Goal: Task Accomplishment & Management: Manage account settings

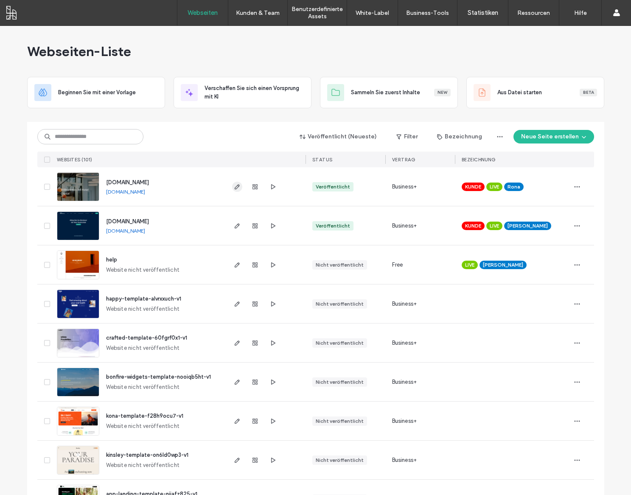
click at [237, 190] on icon "button" at bounding box center [237, 186] width 7 height 7
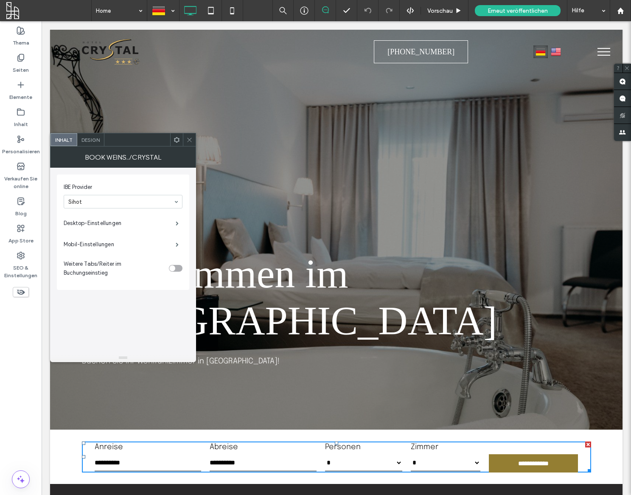
click at [189, 144] on span at bounding box center [189, 139] width 6 height 13
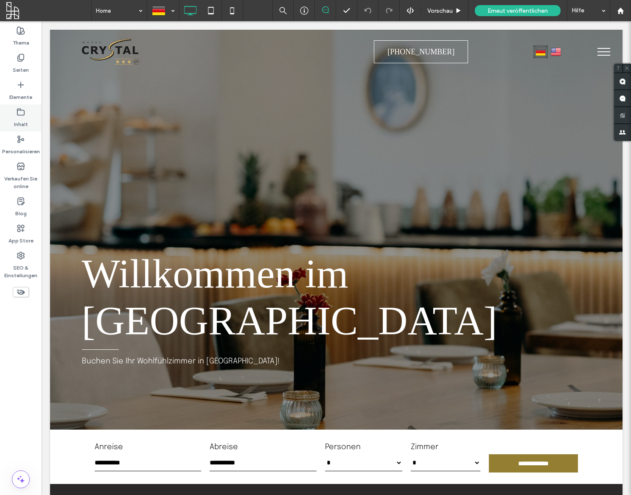
click at [20, 113] on icon at bounding box center [21, 112] width 8 height 8
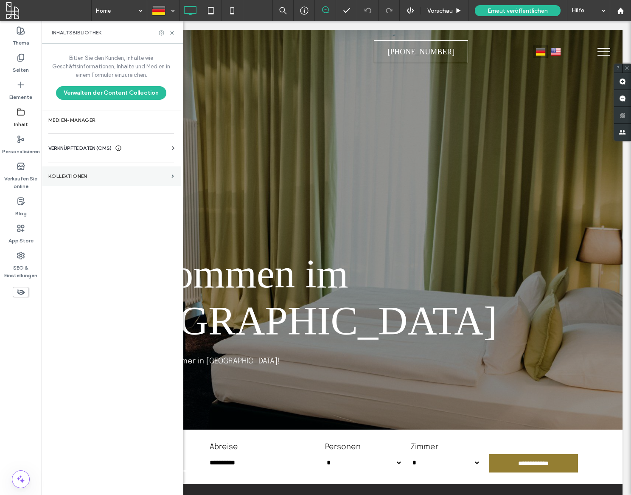
click at [74, 180] on section "KOLLEKTIONEN" at bounding box center [111, 176] width 139 height 20
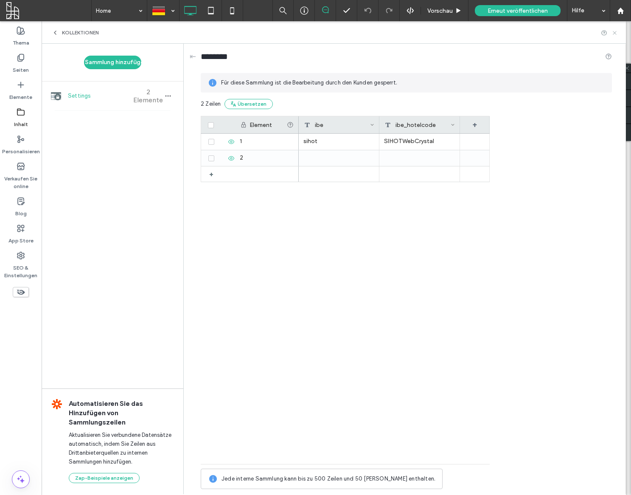
click at [620, 34] on div "KOLLEKTIONEN" at bounding box center [334, 32] width 584 height 22
click at [617, 34] on icon at bounding box center [614, 33] width 6 height 6
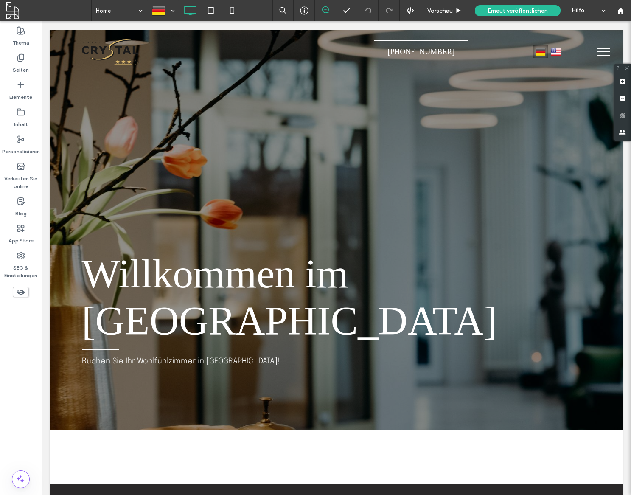
type input "**********"
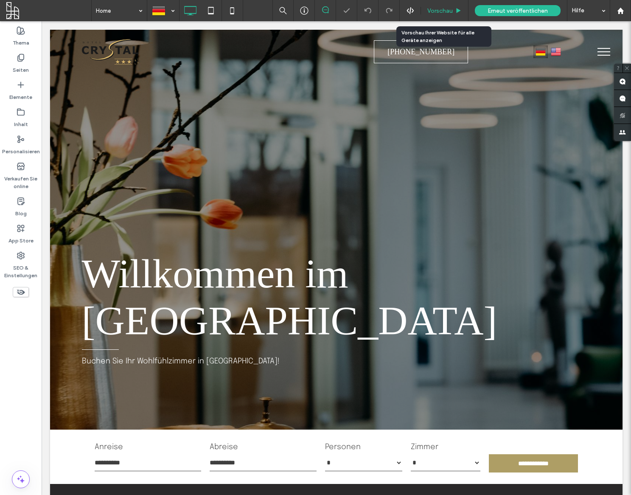
click at [441, 6] on div "Vorschau" at bounding box center [445, 10] width 48 height 21
click at [445, 12] on span "Vorschau" at bounding box center [439, 10] width 25 height 7
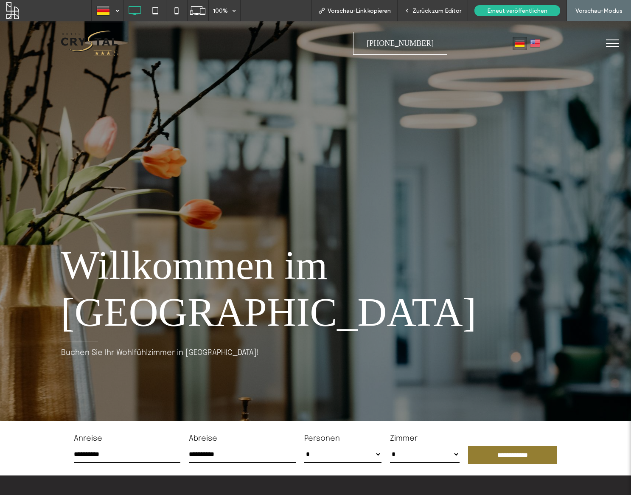
click at [498, 445] on input "**********" at bounding box center [513, 454] width 90 height 18
click at [104, 18] on div at bounding box center [107, 10] width 31 height 20
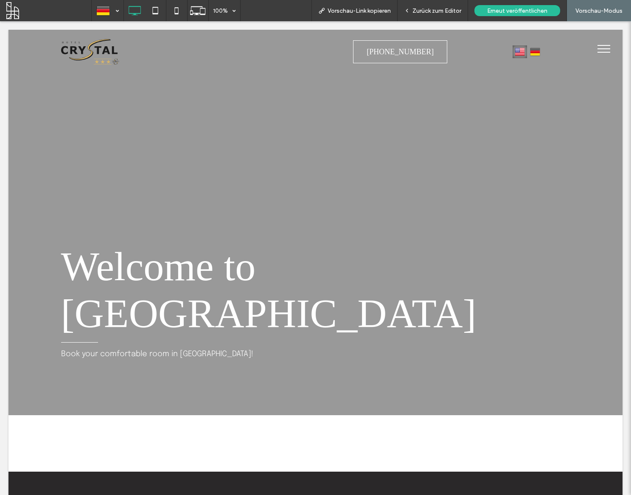
type input "**********"
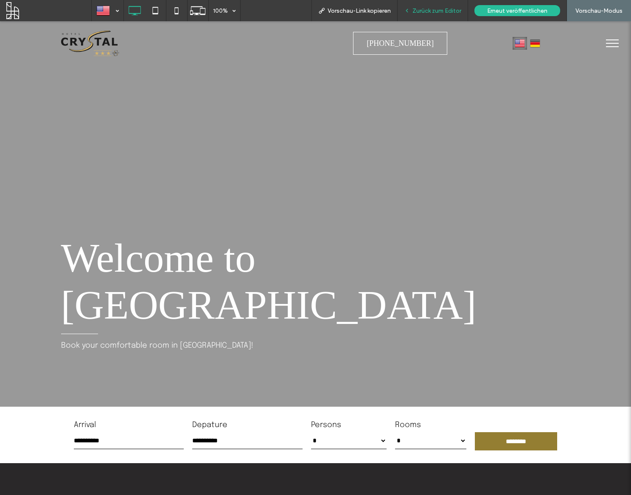
click at [444, 12] on span "Zurück zum Editor" at bounding box center [436, 10] width 49 height 7
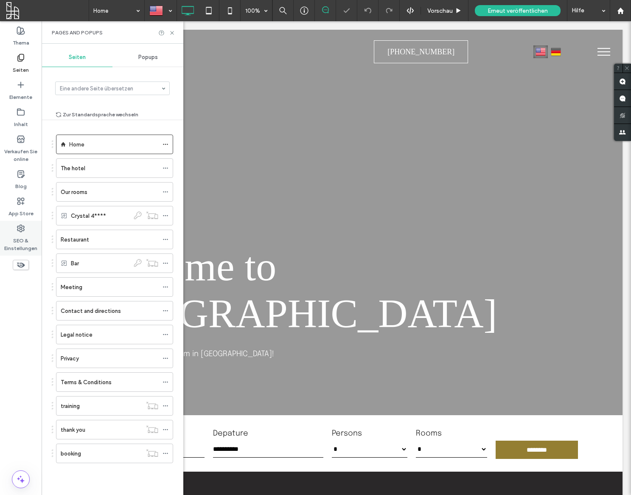
click at [21, 230] on use at bounding box center [20, 228] width 7 height 7
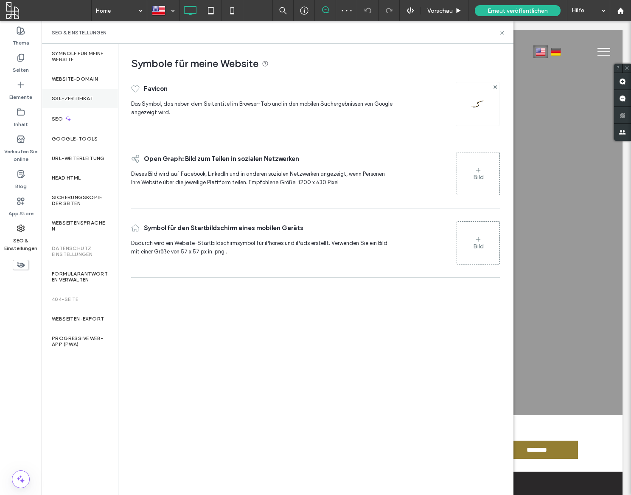
click at [88, 96] on label "SSL-Zertifikat" at bounding box center [73, 98] width 42 height 6
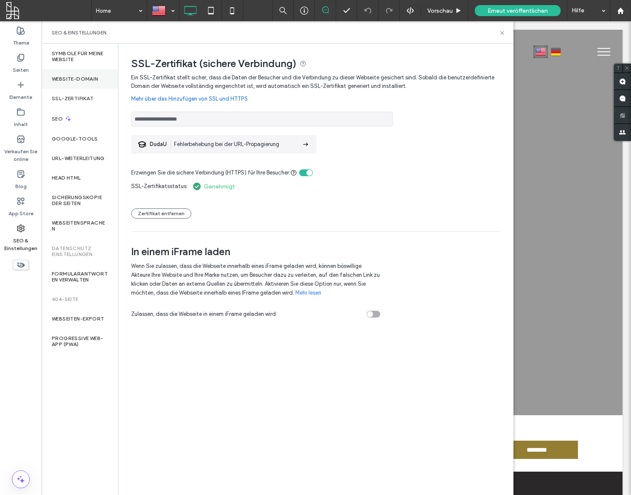
click at [87, 82] on label "Website-Domain" at bounding box center [75, 79] width 47 height 6
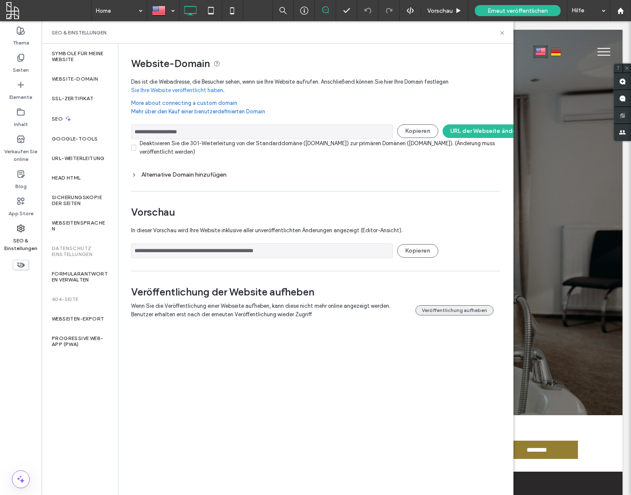
click at [468, 312] on button "Veröffentlichung aufheben" at bounding box center [454, 310] width 78 height 10
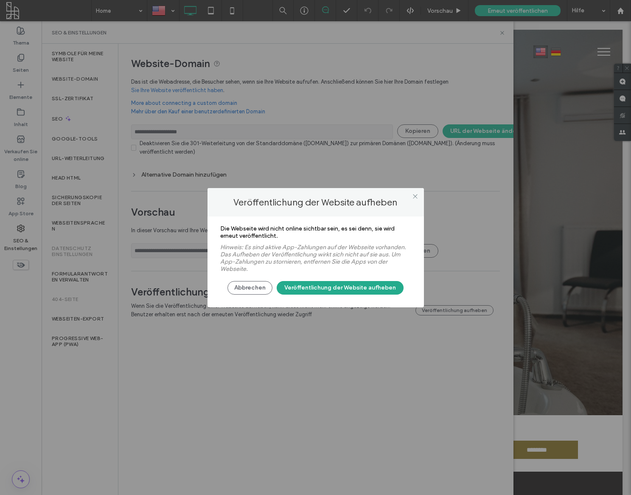
click at [387, 289] on button "Veröffentlichung der Website aufheben" at bounding box center [340, 288] width 127 height 14
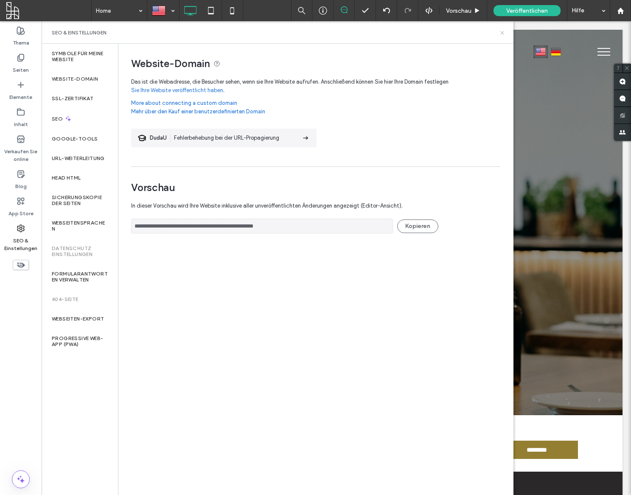
click at [503, 33] on icon at bounding box center [502, 33] width 6 height 6
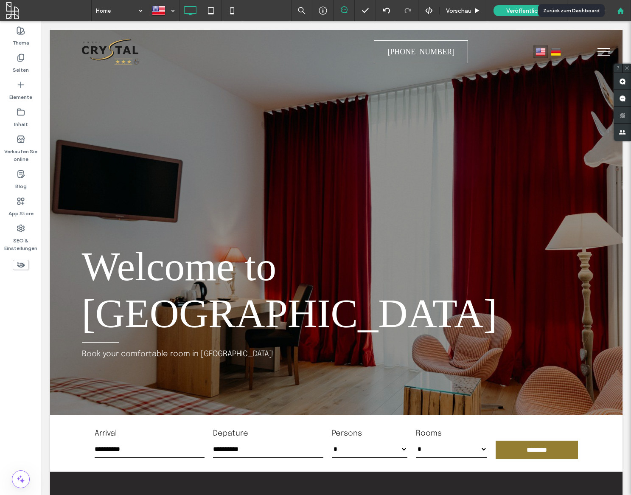
click at [619, 14] on div at bounding box center [620, 10] width 21 height 21
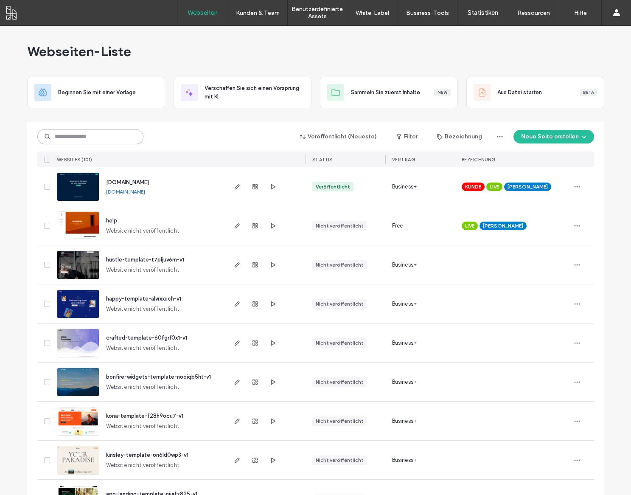
click at [76, 134] on input at bounding box center [90, 136] width 106 height 15
type input "****"
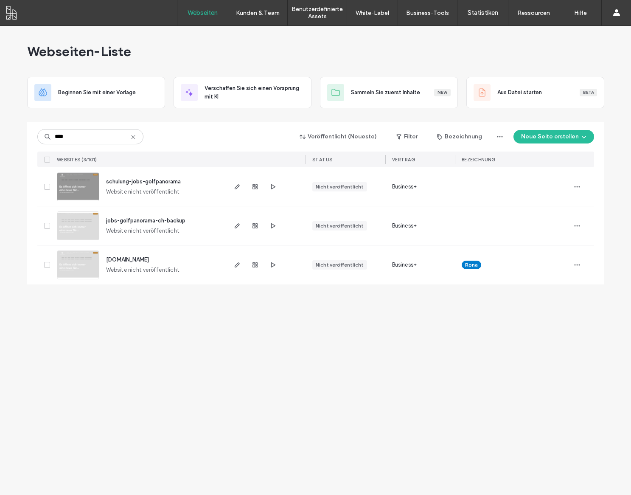
click at [141, 258] on span "[DOMAIN_NAME]" at bounding box center [127, 259] width 43 height 6
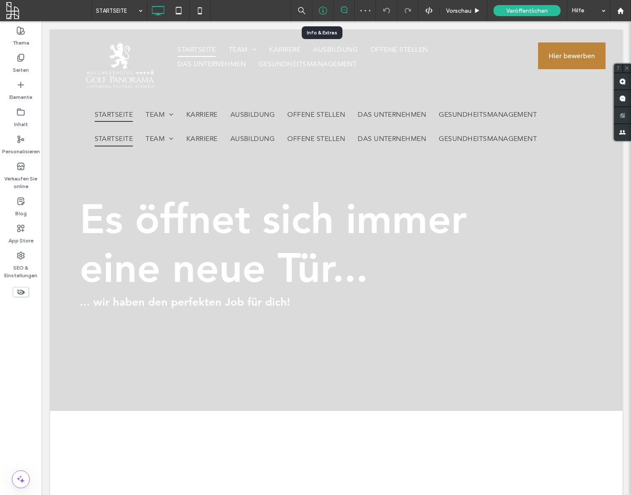
click at [320, 13] on icon at bounding box center [323, 10] width 8 height 8
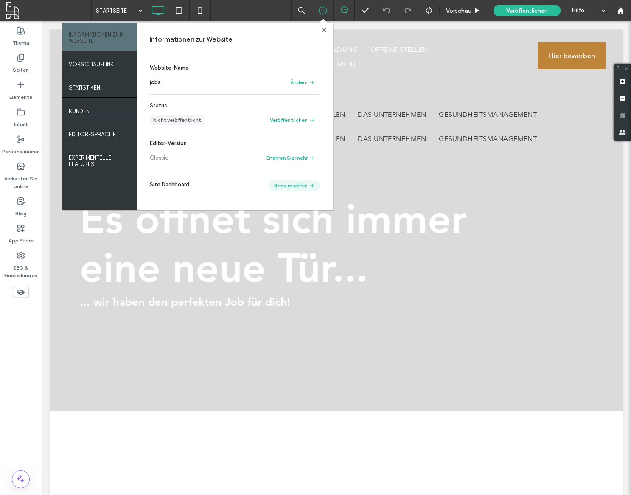
click at [300, 185] on button "Bring mich hin" at bounding box center [294, 185] width 52 height 10
click at [288, 187] on button "Bring mich hin" at bounding box center [294, 185] width 52 height 10
click at [620, 16] on div at bounding box center [620, 10] width 21 height 21
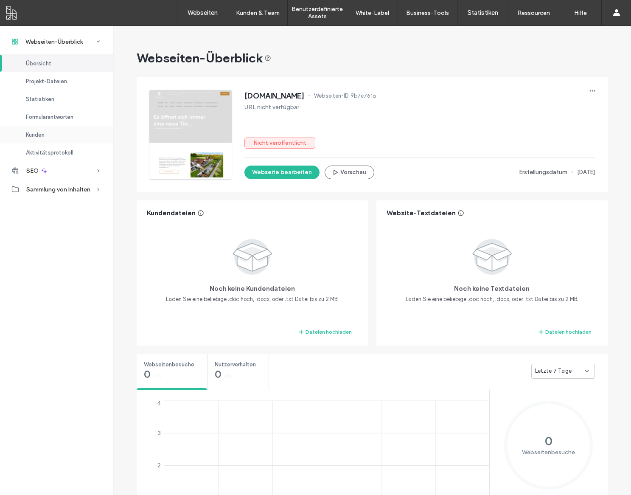
click at [65, 127] on div "Kunden" at bounding box center [56, 135] width 113 height 18
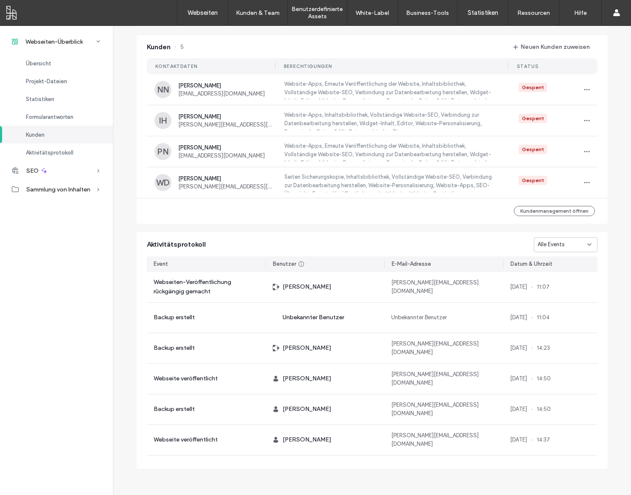
scroll to position [565, 0]
click at [526, 215] on button "Kundenmanagement öffnen" at bounding box center [554, 210] width 81 height 10
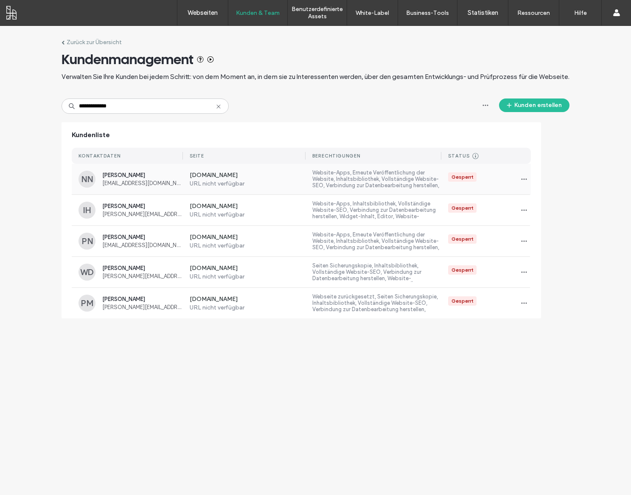
click at [112, 175] on span "Nina Nickchen" at bounding box center [142, 175] width 81 height 6
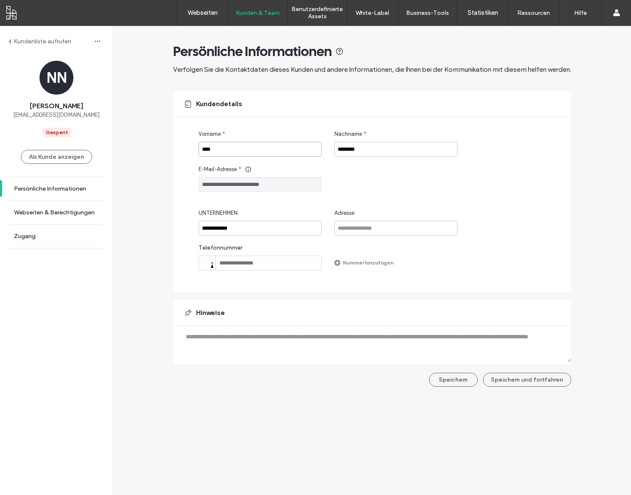
click at [219, 150] on input "****" at bounding box center [260, 149] width 123 height 15
drag, startPoint x: 14, startPoint y: 145, endPoint x: 201, endPoint y: 17, distance: 226.7
click at [201, 17] on link "Webseiten" at bounding box center [202, 12] width 50 height 25
drag, startPoint x: 242, startPoint y: 187, endPoint x: 177, endPoint y: 185, distance: 65.3
click at [199, 185] on input "**********" at bounding box center [260, 184] width 123 height 15
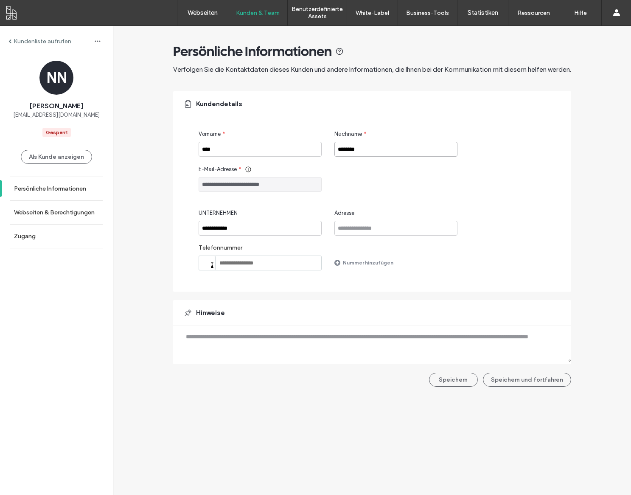
click at [360, 149] on input "********" at bounding box center [395, 149] width 123 height 15
click at [244, 227] on input "**********" at bounding box center [260, 228] width 123 height 15
click at [43, 215] on label "Webseiten & Berechtigungen" at bounding box center [54, 212] width 81 height 7
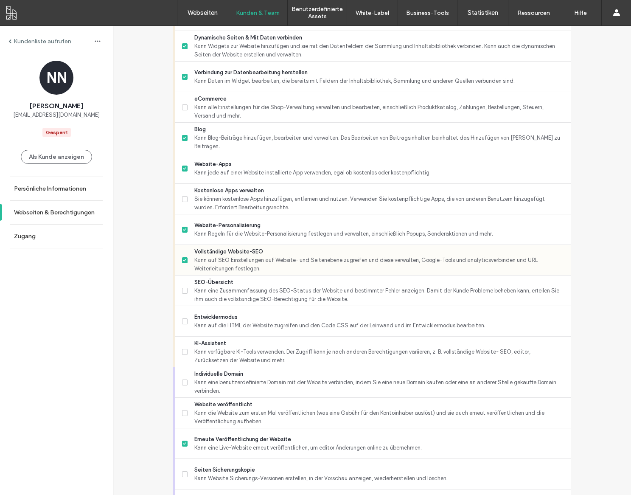
scroll to position [543, 0]
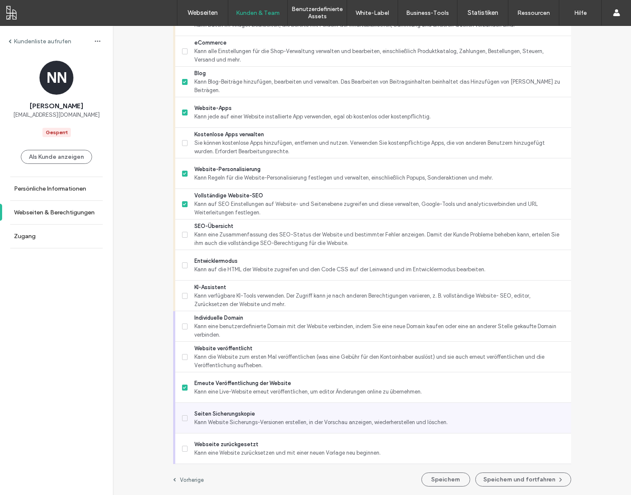
drag, startPoint x: 226, startPoint y: 411, endPoint x: 231, endPoint y: 411, distance: 5.5
click at [226, 411] on span "Seiten Sicherungskopie" at bounding box center [379, 413] width 370 height 8
click at [233, 412] on span "Seiten Sicherungskopie" at bounding box center [379, 413] width 370 height 8
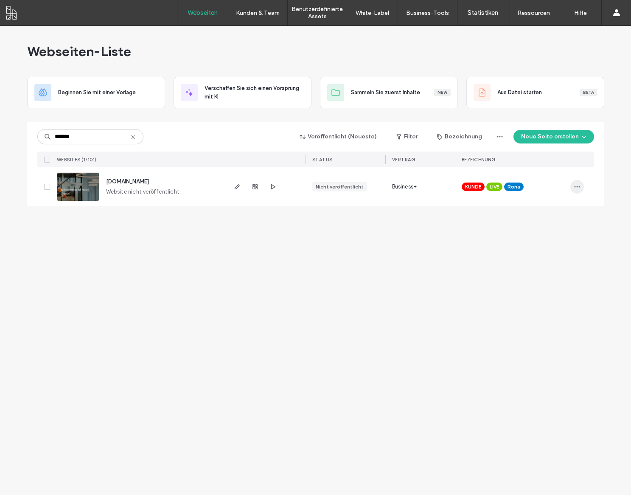
type input "*******"
click at [579, 191] on span "button" at bounding box center [577, 187] width 14 height 14
click at [548, 227] on span "Seite duplizieren" at bounding box center [530, 225] width 42 height 8
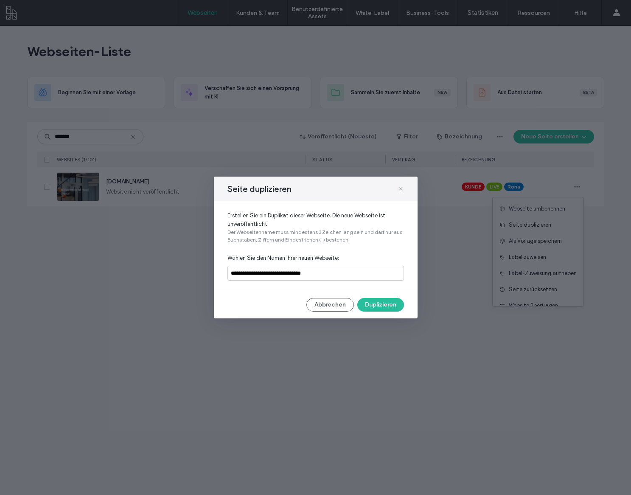
click at [364, 265] on div "**********" at bounding box center [316, 246] width 204 height 90
click at [363, 271] on input "**********" at bounding box center [315, 273] width 176 height 15
drag, startPoint x: 295, startPoint y: 272, endPoint x: 328, endPoint y: 272, distance: 33.5
click at [328, 272] on input "**********" at bounding box center [315, 273] width 176 height 15
type input "**********"
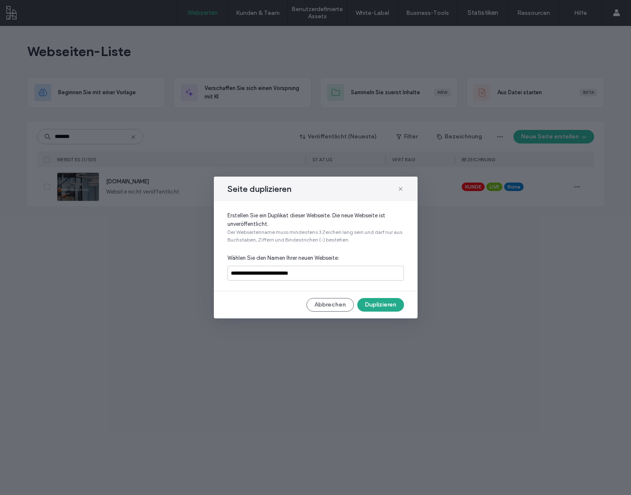
click at [382, 302] on button "Duplizieren" at bounding box center [380, 305] width 47 height 14
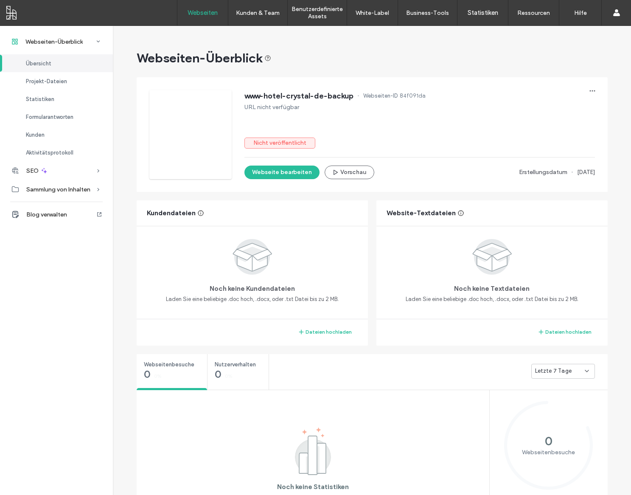
click at [213, 10] on label "Webseiten" at bounding box center [203, 13] width 30 height 8
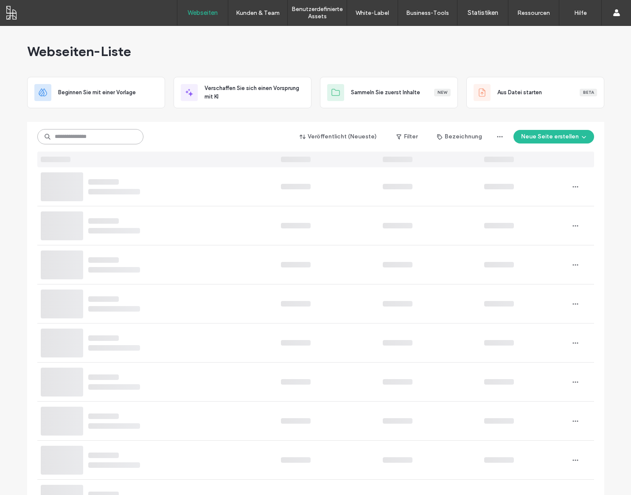
click at [75, 140] on input at bounding box center [90, 136] width 106 height 15
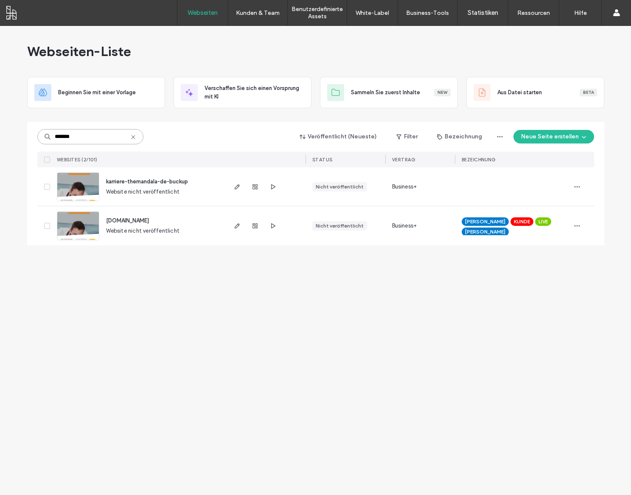
drag, startPoint x: 78, startPoint y: 136, endPoint x: 18, endPoint y: 132, distance: 59.5
click at [37, 132] on input "*******" at bounding box center [90, 136] width 106 height 15
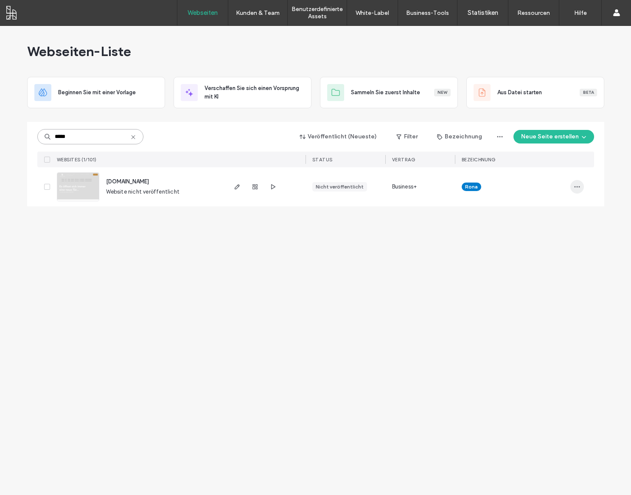
type input "*****"
click at [578, 187] on icon "button" at bounding box center [577, 186] width 7 height 7
click at [542, 226] on span "Seite duplizieren" at bounding box center [530, 225] width 42 height 8
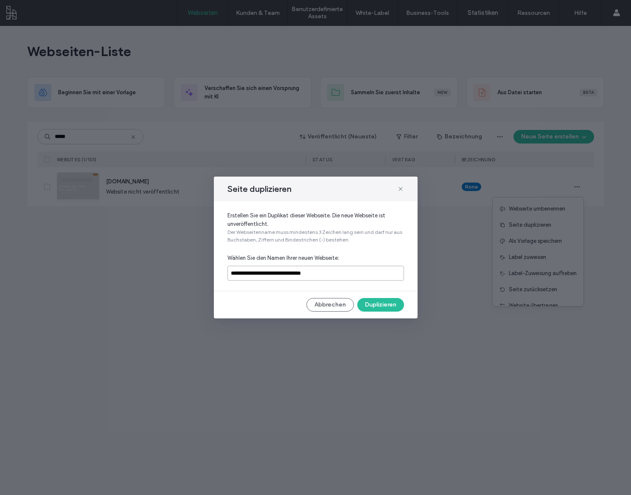
drag, startPoint x: 314, startPoint y: 275, endPoint x: 376, endPoint y: 279, distance: 62.5
click at [376, 279] on input "**********" at bounding box center [315, 273] width 176 height 15
type input "**********"
click at [394, 308] on button "Duplizieren" at bounding box center [380, 305] width 47 height 14
click at [333, 306] on button "Abbrechen" at bounding box center [330, 305] width 48 height 14
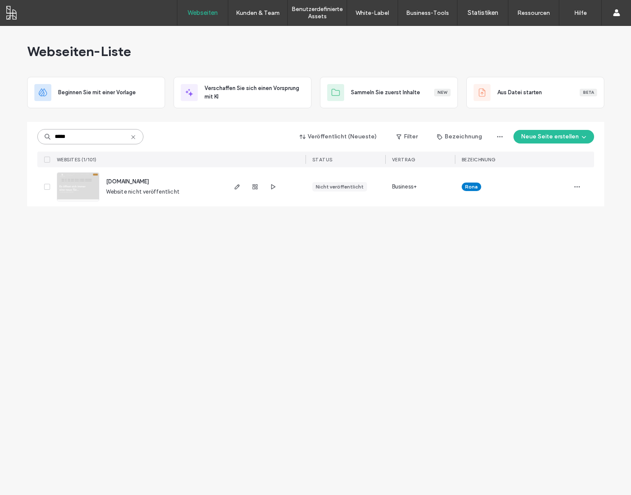
click at [79, 135] on input "*****" at bounding box center [90, 136] width 106 height 15
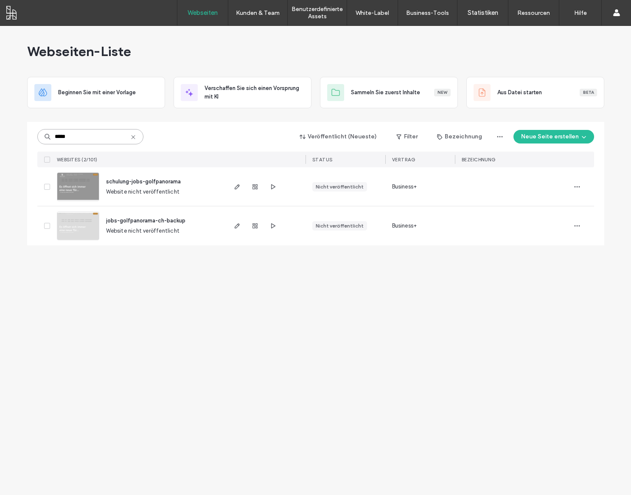
click at [73, 136] on input "*****" at bounding box center [90, 136] width 106 height 15
drag, startPoint x: 60, startPoint y: 134, endPoint x: 29, endPoint y: 130, distance: 31.2
click at [37, 130] on input "*****" at bounding box center [90, 136] width 106 height 15
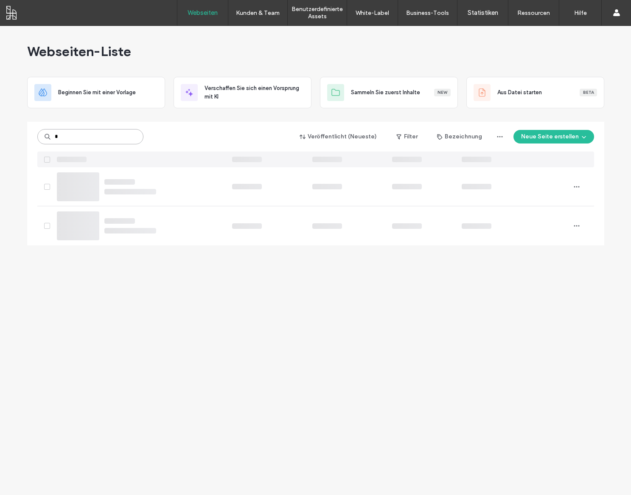
type input "*"
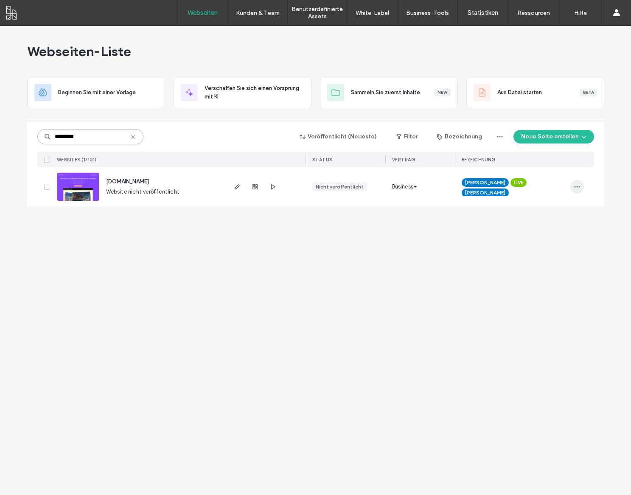
type input "*********"
click at [576, 189] on icon "button" at bounding box center [577, 186] width 7 height 7
click at [552, 227] on div "Seite duplizieren" at bounding box center [538, 225] width 91 height 16
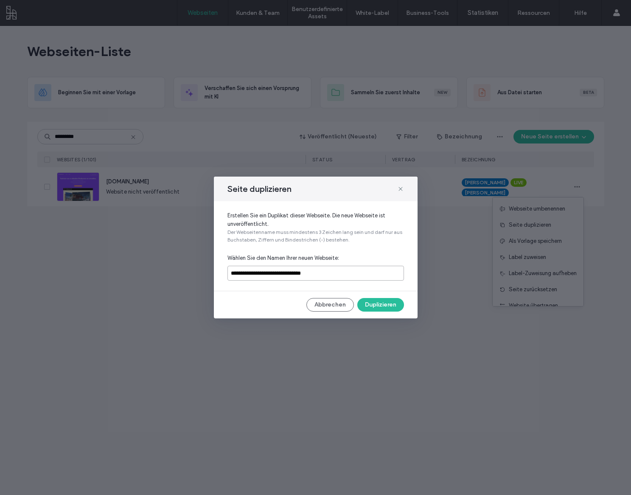
drag, startPoint x: 294, startPoint y: 272, endPoint x: 381, endPoint y: 280, distance: 87.3
click at [381, 280] on input "**********" at bounding box center [315, 273] width 176 height 15
type input "**********"
click at [390, 304] on button "Duplizieren" at bounding box center [380, 305] width 47 height 14
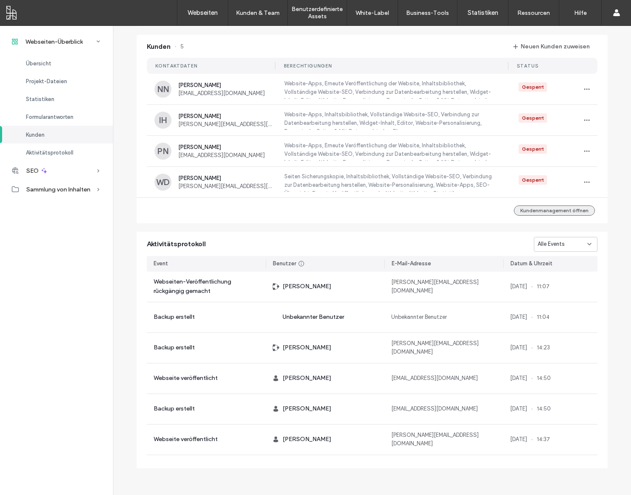
click at [553, 210] on button "Kundenmanagement öffnen" at bounding box center [554, 210] width 81 height 10
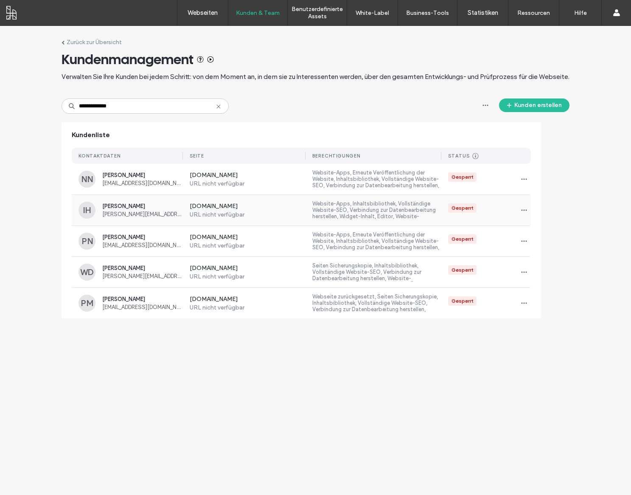
click at [105, 207] on span "Isabelle Holdener" at bounding box center [142, 206] width 81 height 6
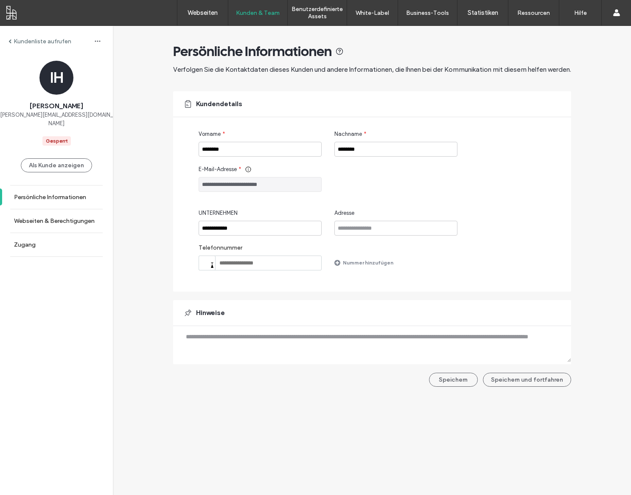
click at [224, 157] on div "**********" at bounding box center [385, 200] width 372 height 140
click at [224, 152] on input "********" at bounding box center [260, 149] width 123 height 15
click at [363, 151] on input "********" at bounding box center [395, 149] width 123 height 15
drag, startPoint x: 237, startPoint y: 183, endPoint x: 168, endPoint y: 182, distance: 68.7
click at [199, 182] on input "**********" at bounding box center [260, 184] width 123 height 15
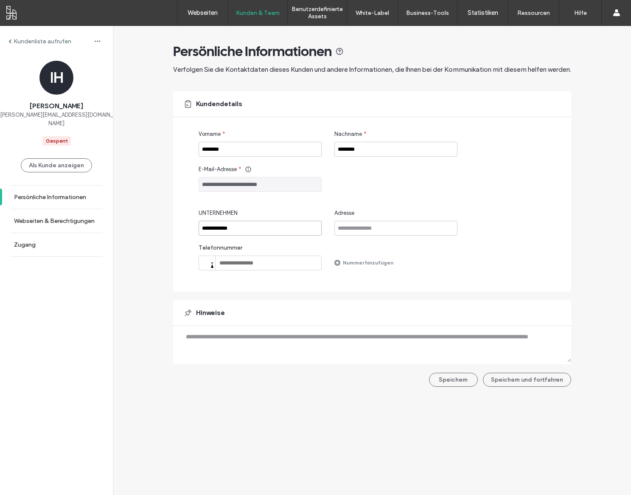
click at [245, 231] on input "**********" at bounding box center [260, 228] width 123 height 15
click at [78, 217] on label "Webseiten & Berechtigungen" at bounding box center [54, 220] width 81 height 7
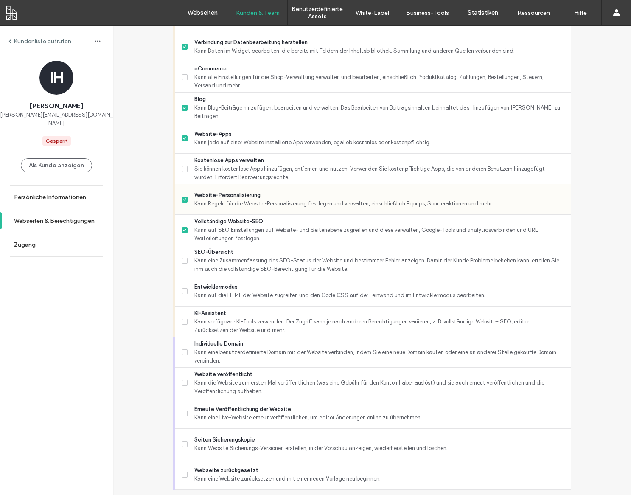
scroll to position [543, 0]
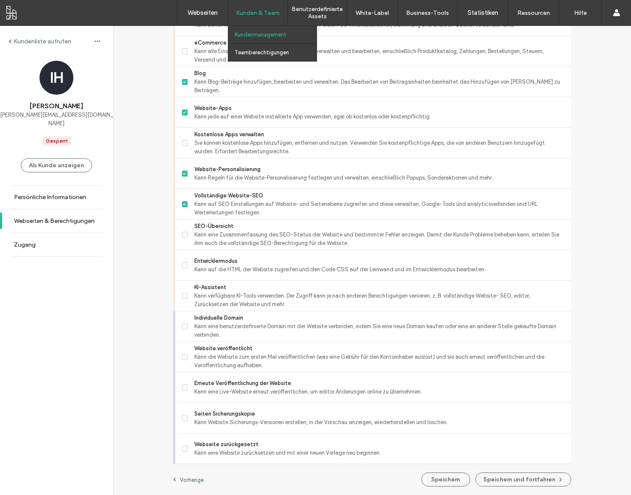
click at [265, 41] on link "Kundenmanagement" at bounding box center [276, 34] width 82 height 17
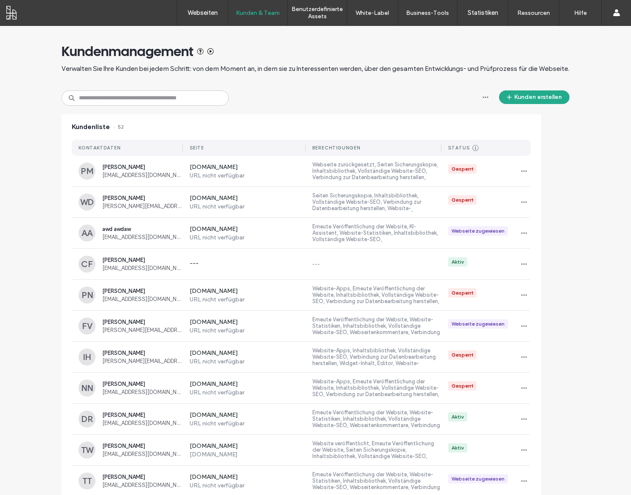
click at [525, 101] on button "Kunden erstellen" at bounding box center [534, 97] width 70 height 14
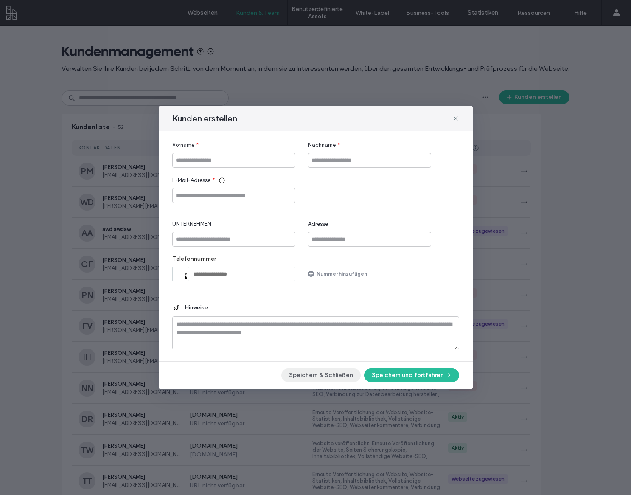
click at [337, 375] on button "Speichern & Schließen" at bounding box center [320, 375] width 79 height 14
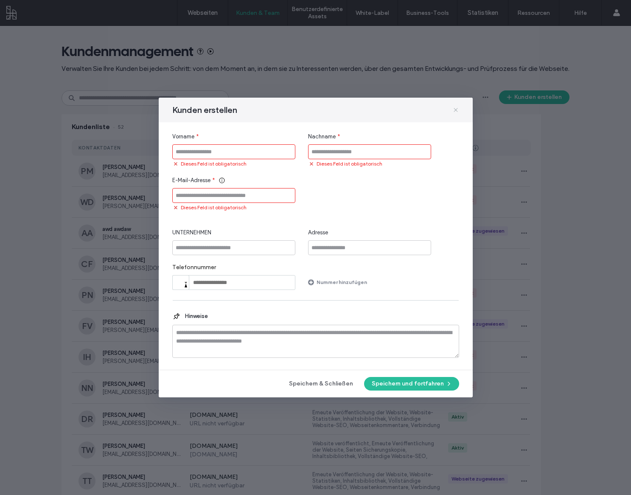
click at [456, 111] on icon at bounding box center [455, 109] width 7 height 7
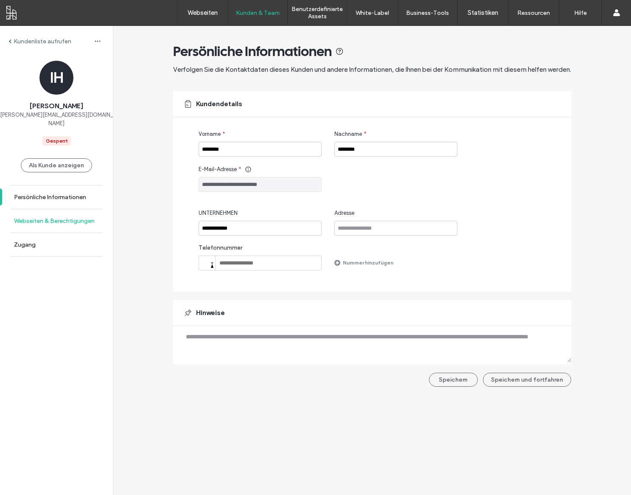
click at [60, 217] on label "Webseiten & Berechtigungen" at bounding box center [54, 220] width 81 height 7
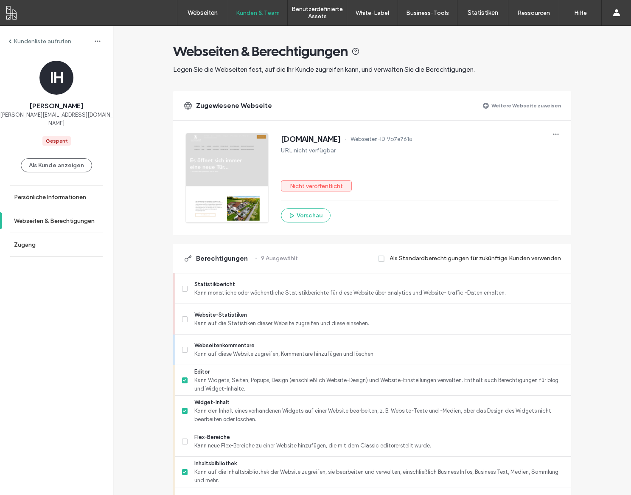
click at [21, 41] on label "Kundenliste aufrufen" at bounding box center [43, 41] width 58 height 7
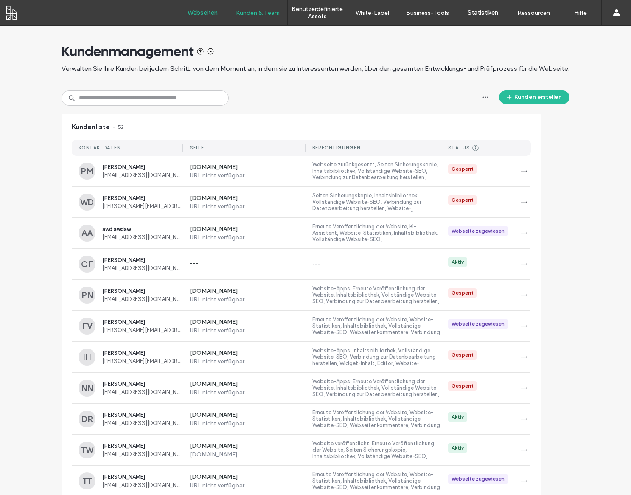
click at [207, 12] on label "Webseiten" at bounding box center [203, 13] width 30 height 8
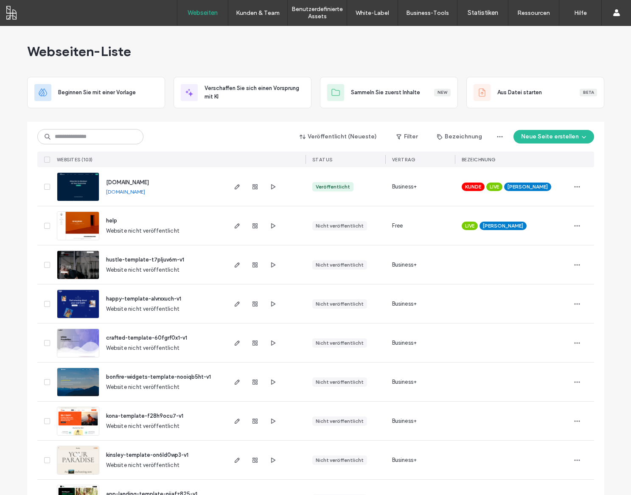
drag, startPoint x: 62, startPoint y: 123, endPoint x: 68, endPoint y: 134, distance: 12.7
click at [62, 123] on div "Veröffentlicht (Neueste) Filter Bezeichnung Neue Seite erstellen WEBSITES (103)…" at bounding box center [315, 144] width 557 height 45
click at [70, 136] on input at bounding box center [90, 136] width 106 height 15
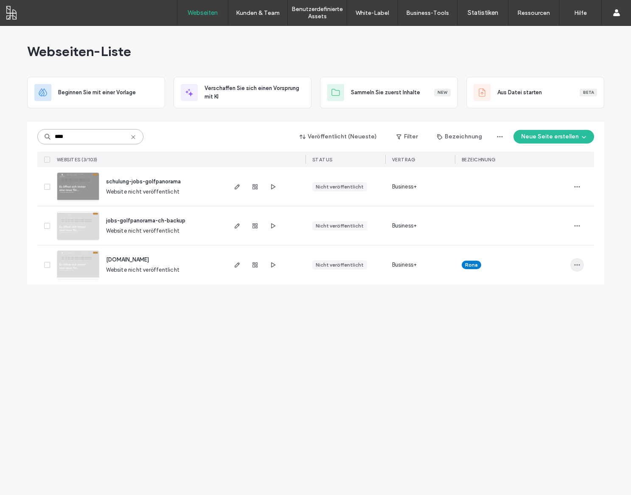
type input "****"
click at [582, 267] on span "button" at bounding box center [577, 265] width 14 height 14
drag, startPoint x: 300, startPoint y: 316, endPoint x: 277, endPoint y: 288, distance: 35.9
click at [298, 313] on div "Webseiten-Liste Beginnen Sie mit einer Vorlage Verschaffen Sie sich einen Vorsp…" at bounding box center [315, 260] width 631 height 469
click at [254, 266] on icon "button" at bounding box center [255, 264] width 7 height 7
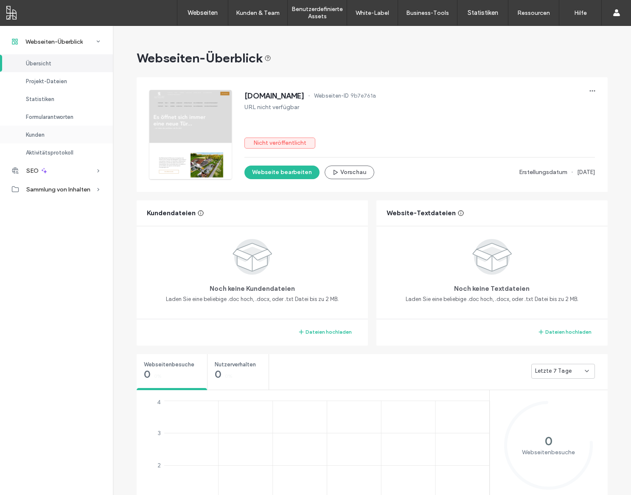
click at [31, 132] on span "Kunden" at bounding box center [35, 135] width 19 height 6
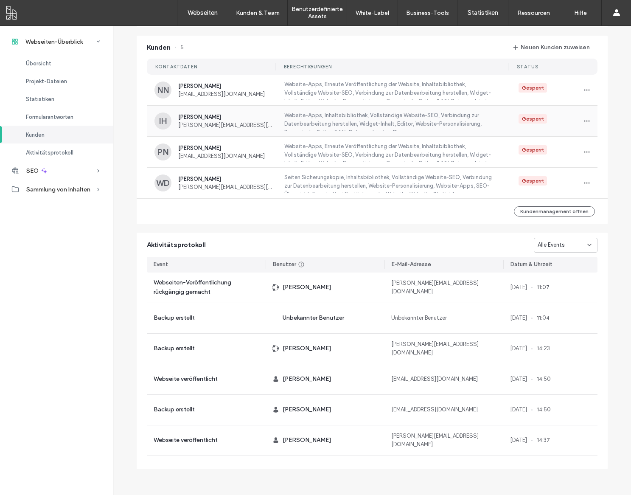
scroll to position [565, 0]
click at [564, 212] on button "Kundenmanagement öffnen" at bounding box center [554, 210] width 81 height 10
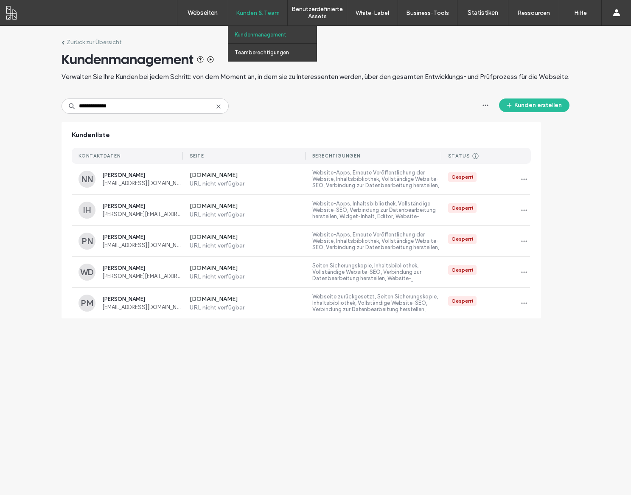
click at [259, 18] on div "Kunden & Team" at bounding box center [257, 12] width 59 height 25
click at [265, 37] on label "Kundenmanagement" at bounding box center [261, 34] width 52 height 6
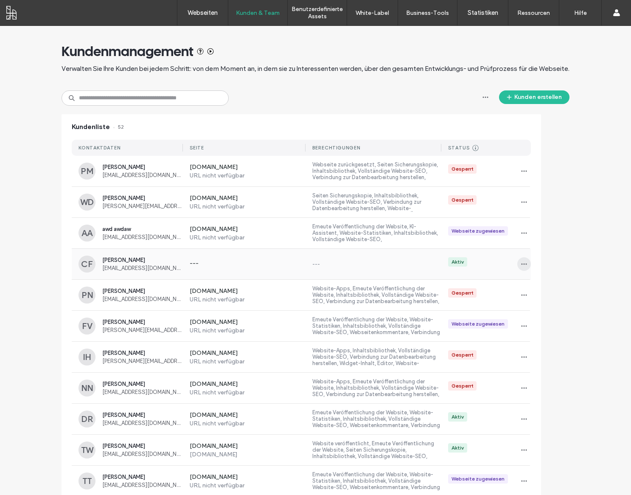
click at [521, 265] on icon "button" at bounding box center [524, 263] width 7 height 7
click at [554, 304] on span "Zugang verwalten" at bounding box center [549, 302] width 45 height 8
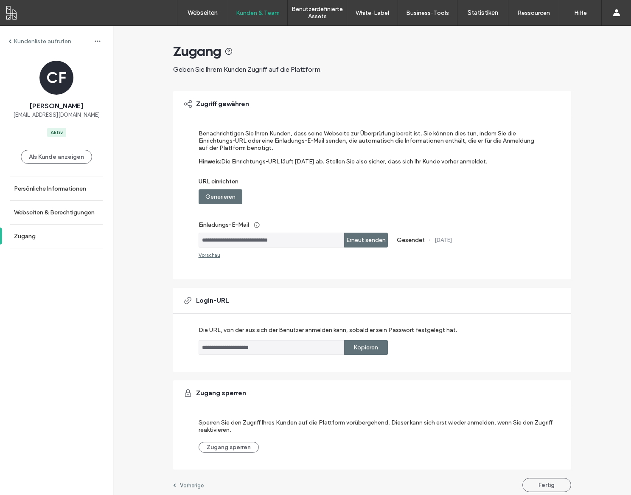
scroll to position [10, 0]
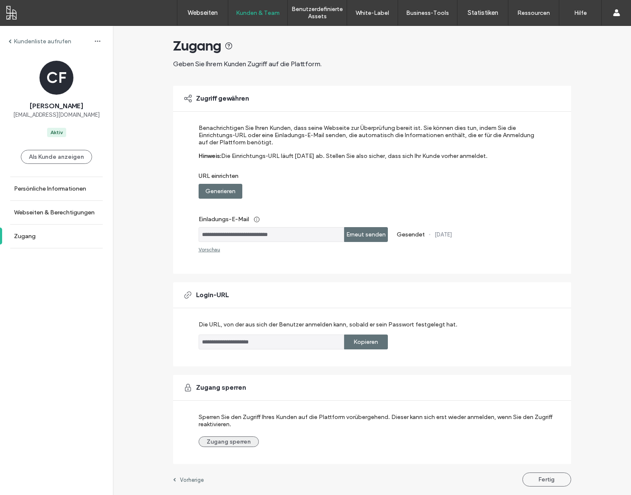
click at [235, 441] on button "Zugang sperren" at bounding box center [229, 441] width 60 height 11
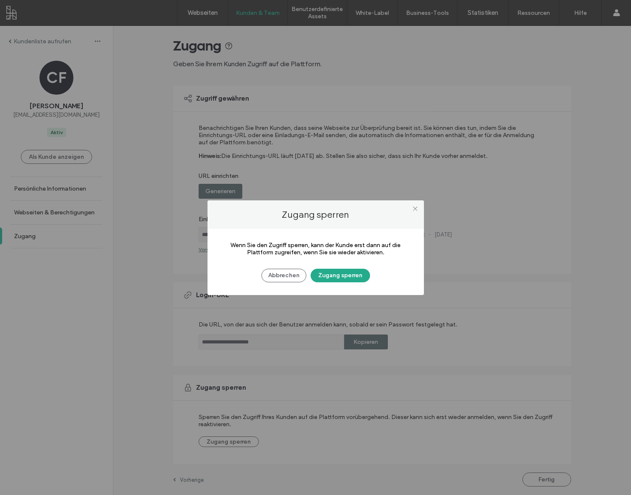
click at [347, 280] on button "Zugang sperren" at bounding box center [340, 276] width 59 height 14
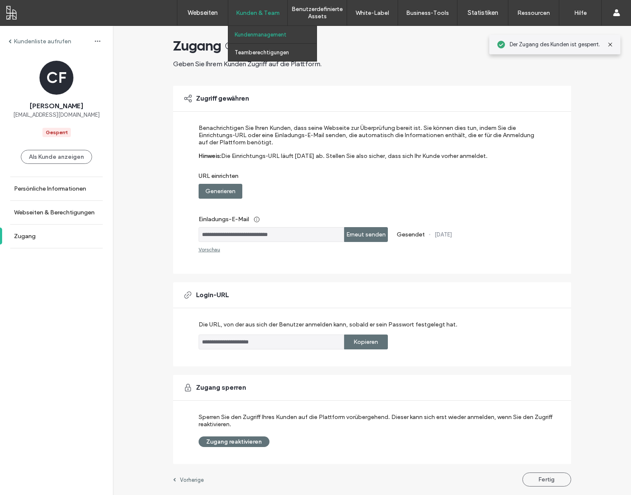
click at [252, 18] on div "Kunden & Team" at bounding box center [257, 12] width 59 height 25
click at [256, 32] on label "Kundenmanagement" at bounding box center [261, 34] width 52 height 6
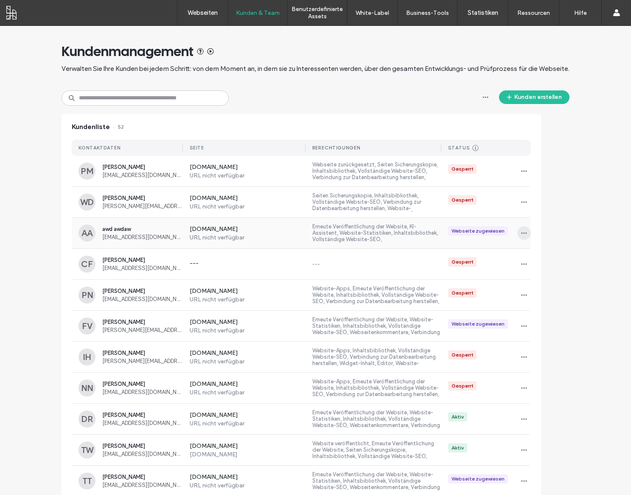
click at [521, 234] on icon "button" at bounding box center [524, 233] width 7 height 7
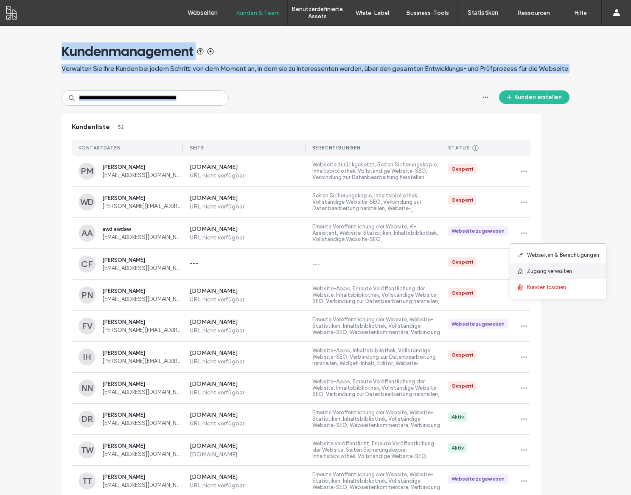
click at [538, 275] on span "Zugang verwalten" at bounding box center [549, 271] width 45 height 8
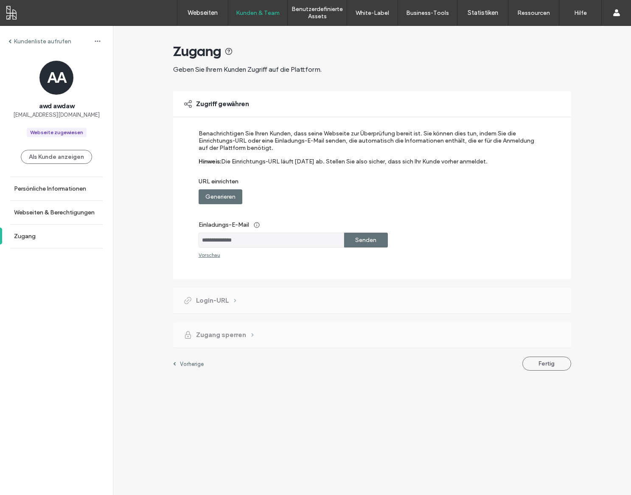
click at [228, 339] on span "Zugang sperren" at bounding box center [221, 334] width 50 height 9
click at [235, 339] on span "Zugang sperren" at bounding box center [221, 334] width 50 height 9
click at [249, 339] on div "Zugang sperren" at bounding box center [218, 334] width 70 height 9
click at [251, 339] on div "Zugang sperren" at bounding box center [218, 334] width 70 height 9
click at [252, 337] on span at bounding box center [252, 335] width 3 height 4
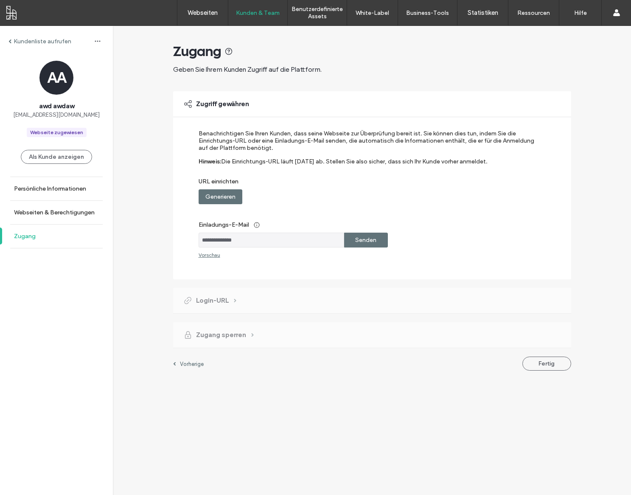
click at [34, 247] on link "Zugang" at bounding box center [56, 235] width 113 height 23
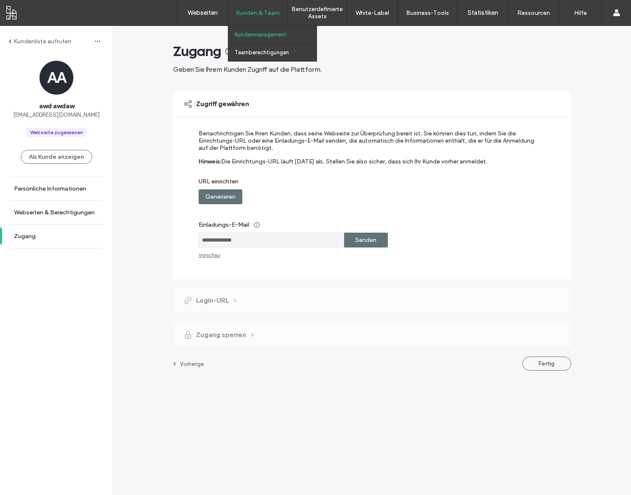
click at [258, 22] on div "Kunden & Team" at bounding box center [257, 12] width 59 height 25
click at [260, 36] on label "Kundenmanagement" at bounding box center [261, 34] width 52 height 6
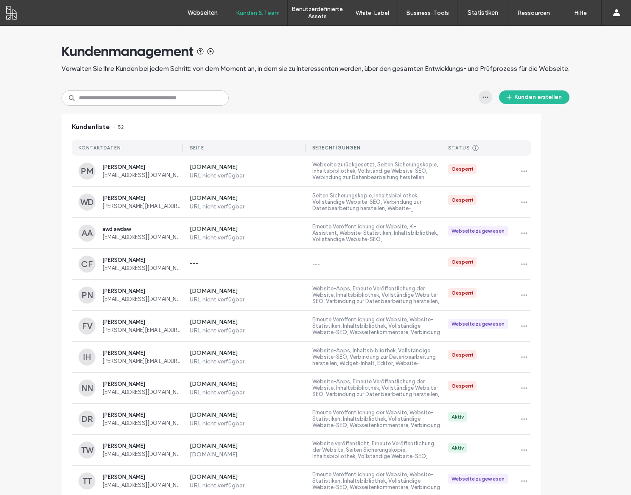
click at [490, 100] on span "button" at bounding box center [486, 97] width 14 height 14
click at [457, 100] on div "Kunden erstellen" at bounding box center [316, 97] width 508 height 15
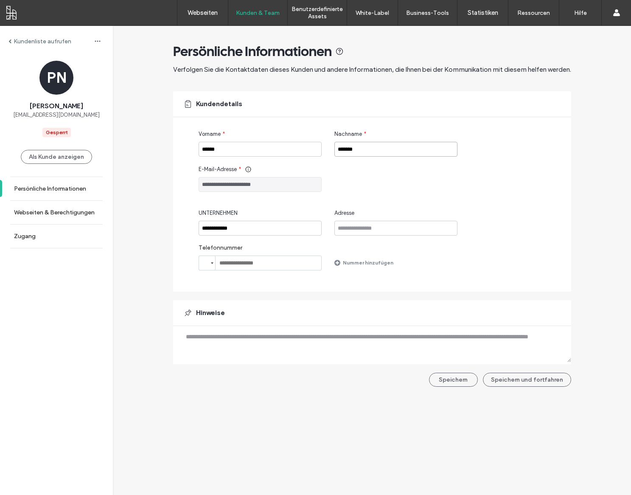
click at [362, 151] on input "*******" at bounding box center [395, 149] width 123 height 15
click at [279, 182] on input "**********" at bounding box center [260, 184] width 123 height 15
drag, startPoint x: 266, startPoint y: 186, endPoint x: 115, endPoint y: 174, distance: 151.9
click at [199, 178] on input "**********" at bounding box center [260, 184] width 123 height 15
drag, startPoint x: 278, startPoint y: 187, endPoint x: 260, endPoint y: 186, distance: 18.7
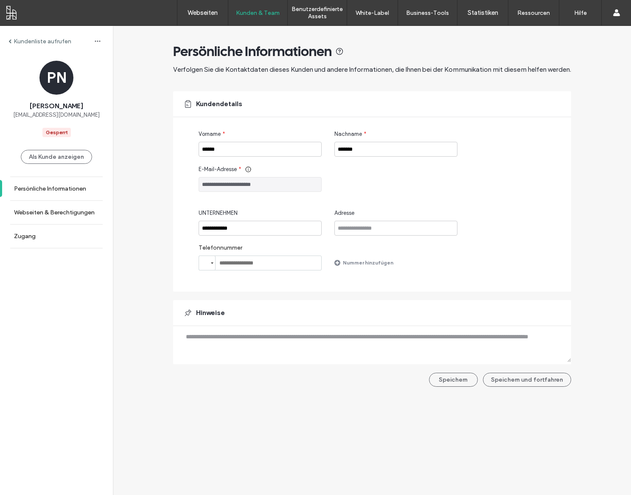
click at [260, 186] on input "**********" at bounding box center [260, 184] width 123 height 15
click at [261, 186] on input "**********" at bounding box center [260, 184] width 123 height 15
drag, startPoint x: 269, startPoint y: 185, endPoint x: 174, endPoint y: 183, distance: 94.6
click at [199, 182] on input "**********" at bounding box center [260, 184] width 123 height 15
click at [225, 228] on input "**********" at bounding box center [260, 228] width 123 height 15
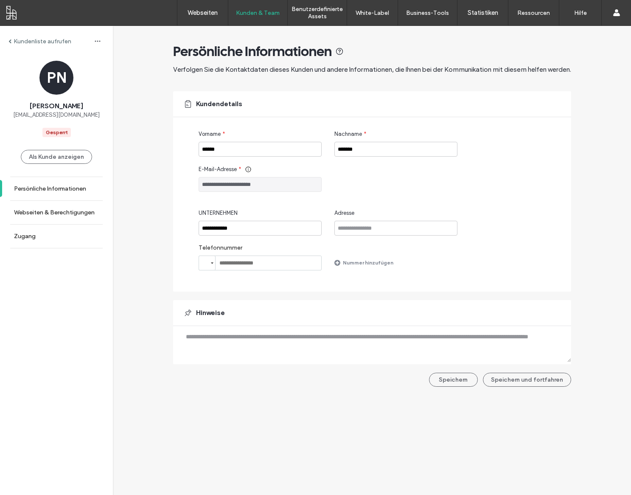
drag, startPoint x: 278, startPoint y: 185, endPoint x: 160, endPoint y: 185, distance: 117.9
click at [199, 184] on input "**********" at bounding box center [260, 184] width 123 height 15
click at [37, 215] on label "Webseiten & Berechtigungen" at bounding box center [54, 212] width 81 height 7
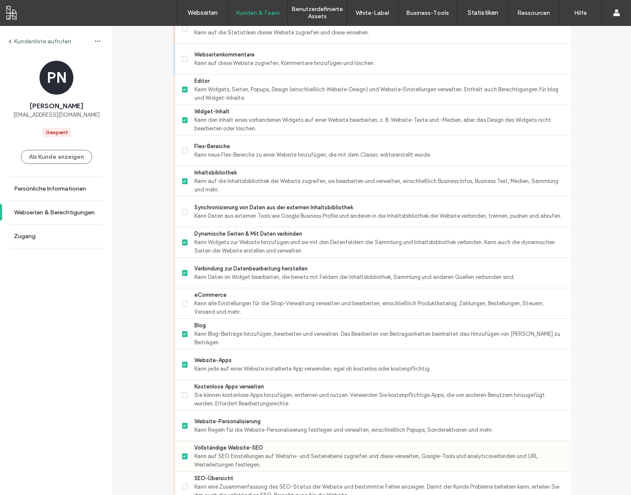
scroll to position [543, 0]
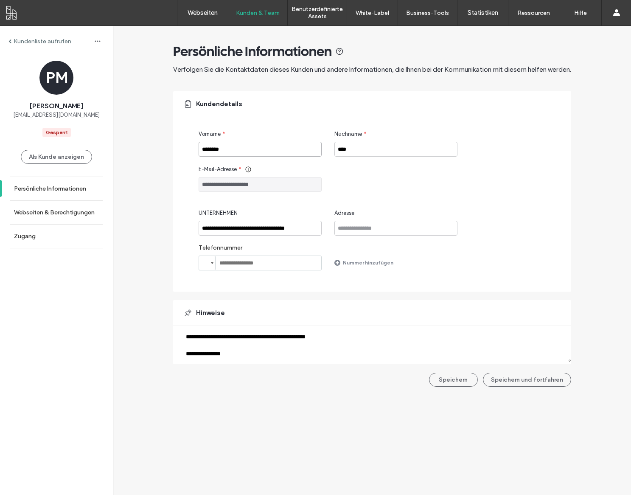
click at [233, 148] on input "********" at bounding box center [260, 149] width 123 height 15
click at [361, 152] on input "****" at bounding box center [395, 149] width 123 height 15
drag, startPoint x: 280, startPoint y: 187, endPoint x: 166, endPoint y: 182, distance: 114.2
click at [199, 183] on input "**********" at bounding box center [260, 184] width 123 height 15
click at [226, 227] on input "**********" at bounding box center [260, 228] width 123 height 15
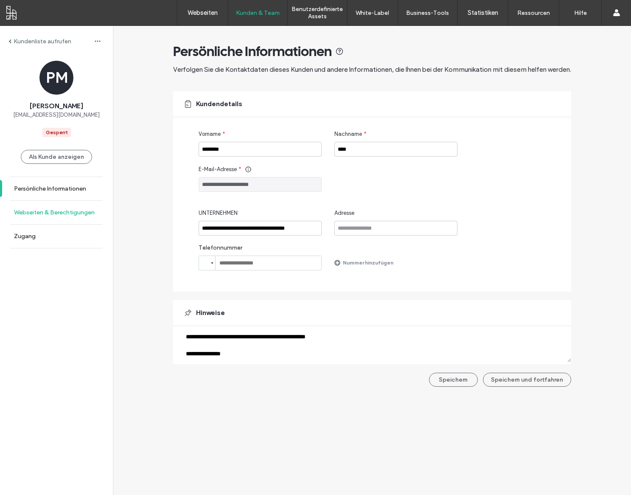
click at [50, 215] on label "Webseiten & Berechtigungen" at bounding box center [54, 212] width 81 height 7
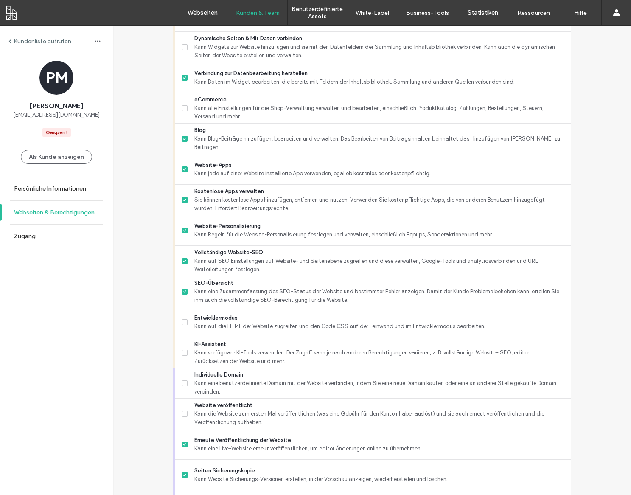
scroll to position [543, 0]
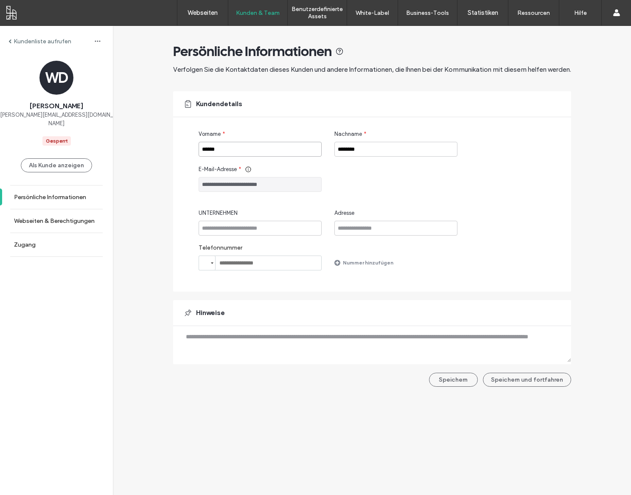
click at [232, 152] on input "******" at bounding box center [260, 149] width 123 height 15
click at [408, 146] on input "********" at bounding box center [395, 149] width 123 height 15
click at [356, 154] on input "********" at bounding box center [395, 149] width 123 height 15
click at [282, 185] on input "**********" at bounding box center [260, 184] width 123 height 15
drag, startPoint x: 260, startPoint y: 185, endPoint x: 136, endPoint y: 176, distance: 123.8
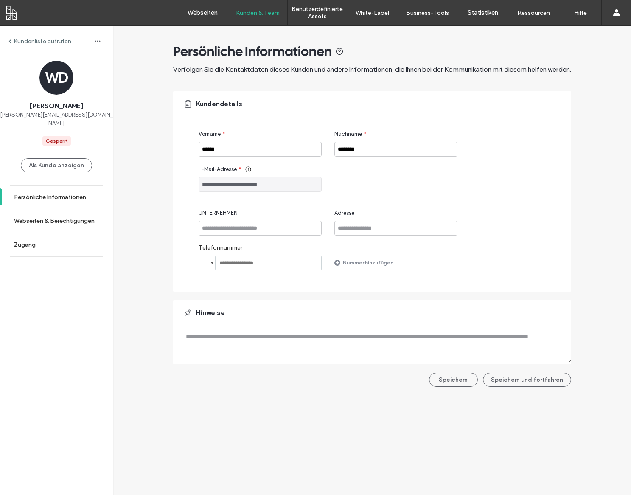
click at [199, 177] on input "**********" at bounding box center [260, 184] width 123 height 15
click at [44, 217] on label "Webseiten & Berechtigungen" at bounding box center [54, 220] width 81 height 7
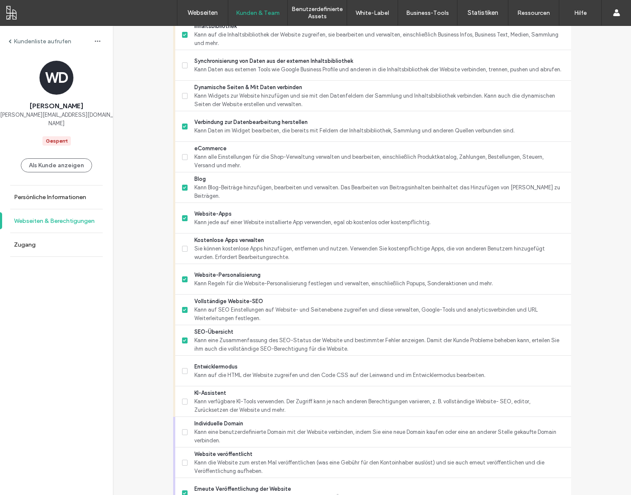
scroll to position [543, 0]
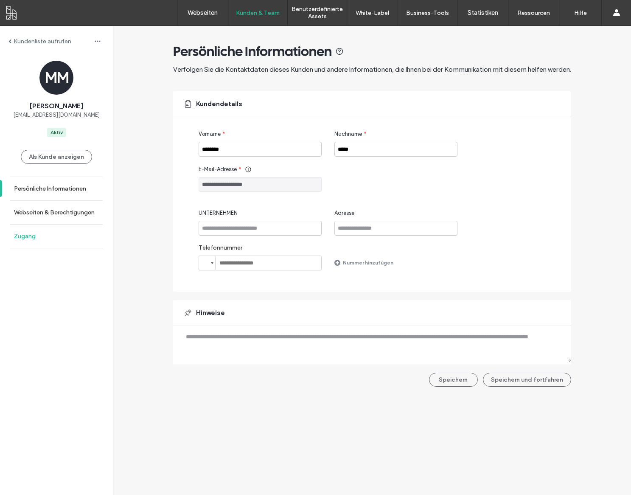
click at [31, 237] on label "Zugang" at bounding box center [25, 235] width 22 height 7
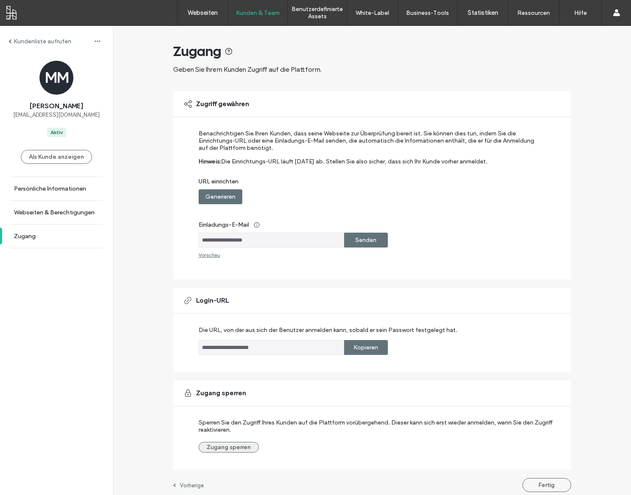
click at [237, 451] on button "Zugang sperren" at bounding box center [229, 447] width 60 height 11
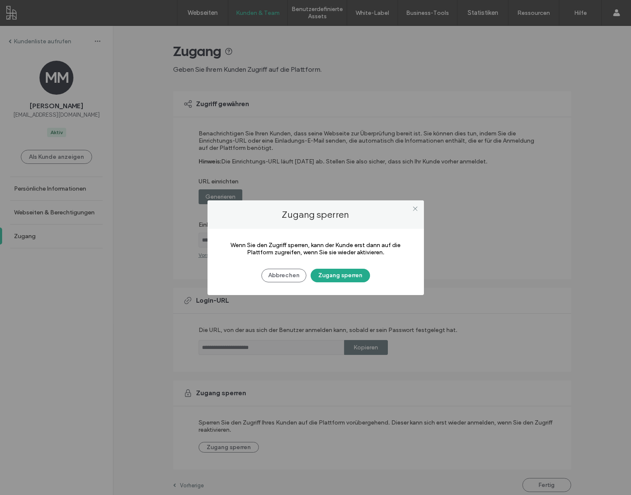
click at [338, 280] on button "Zugang sperren" at bounding box center [340, 276] width 59 height 14
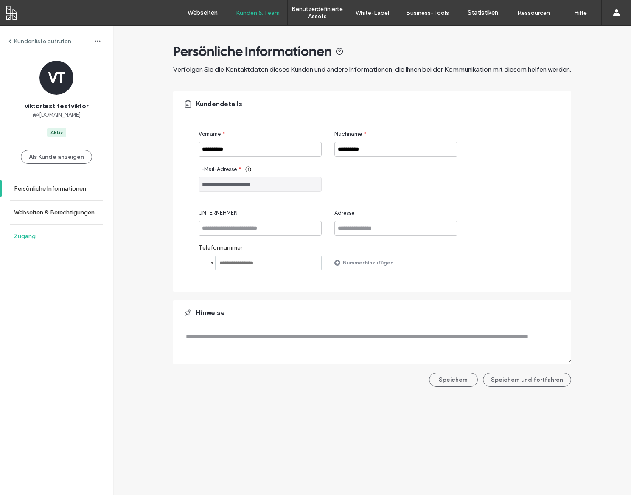
click at [39, 236] on link "Zugang" at bounding box center [56, 235] width 113 height 23
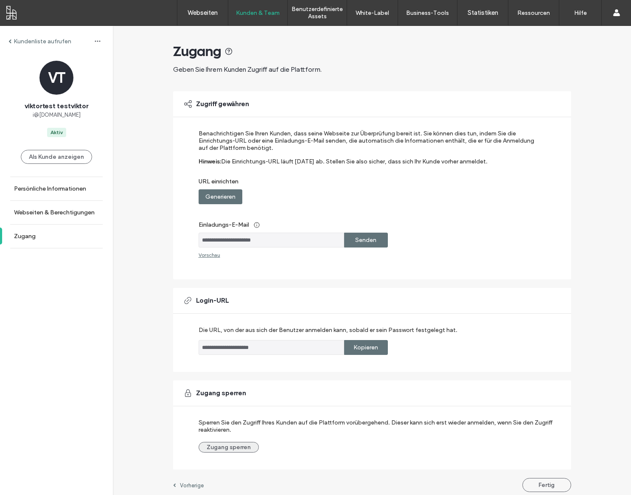
click at [243, 447] on div "Sperren Sie den Zugriff Ihres Kunden auf die Plattform vorübergehend. Dieser ka…" at bounding box center [377, 433] width 356 height 38
click at [243, 452] on button "Zugang sperren" at bounding box center [229, 447] width 60 height 11
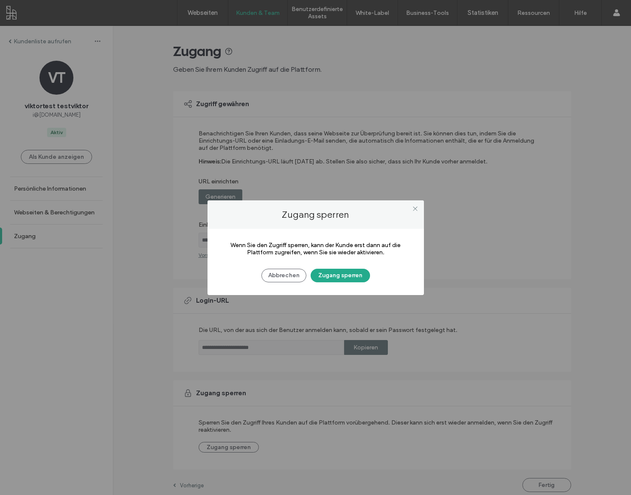
click at [345, 278] on button "Zugang sperren" at bounding box center [340, 276] width 59 height 14
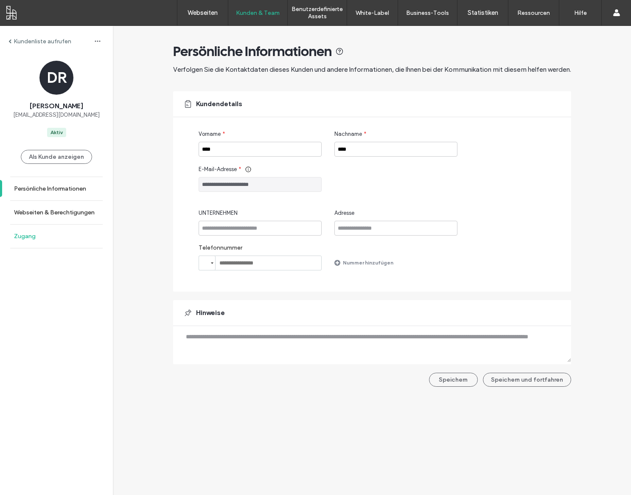
click at [63, 229] on link "Zugang" at bounding box center [56, 235] width 113 height 23
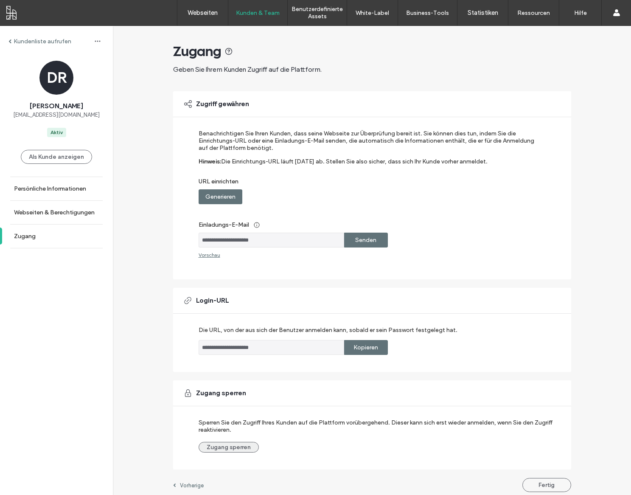
click at [244, 452] on button "Zugang sperren" at bounding box center [229, 447] width 60 height 11
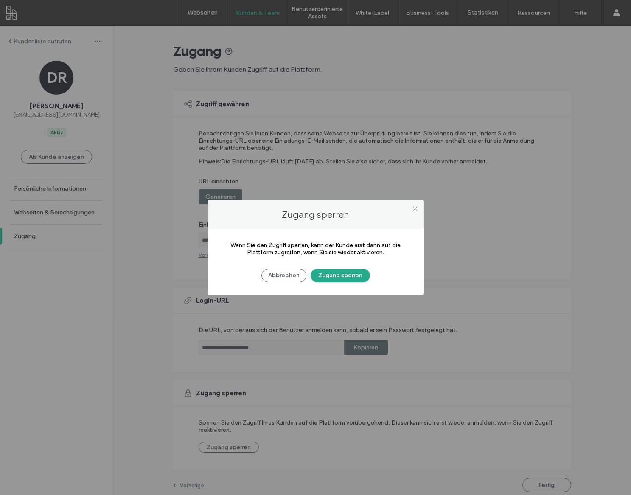
click at [346, 272] on button "Zugang sperren" at bounding box center [340, 276] width 59 height 14
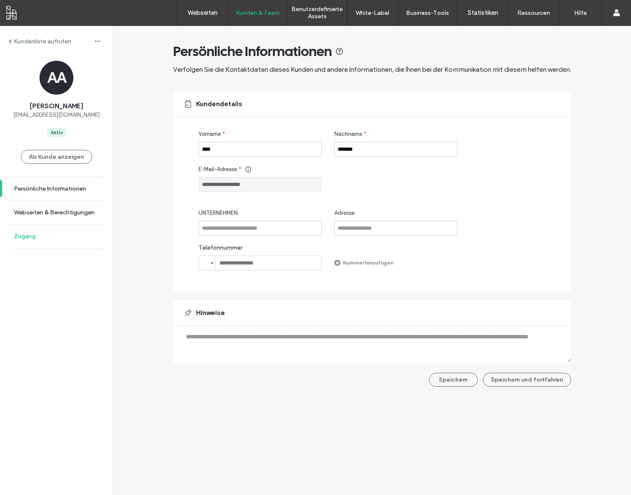
click at [31, 240] on label "Zugang" at bounding box center [25, 235] width 22 height 7
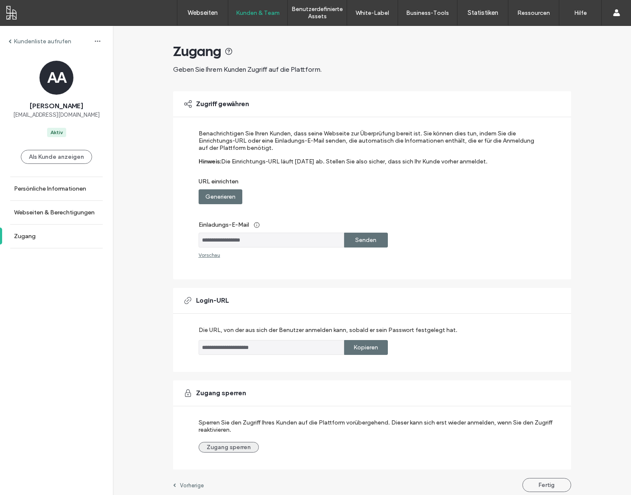
click at [224, 452] on button "Zugang sperren" at bounding box center [229, 447] width 60 height 11
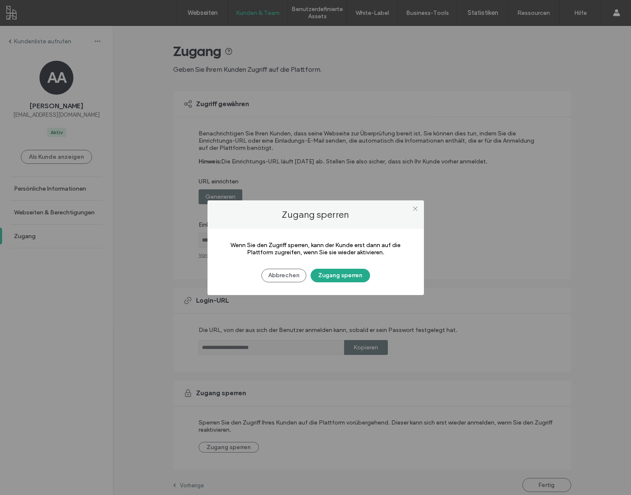
click at [340, 275] on button "Zugang sperren" at bounding box center [340, 276] width 59 height 14
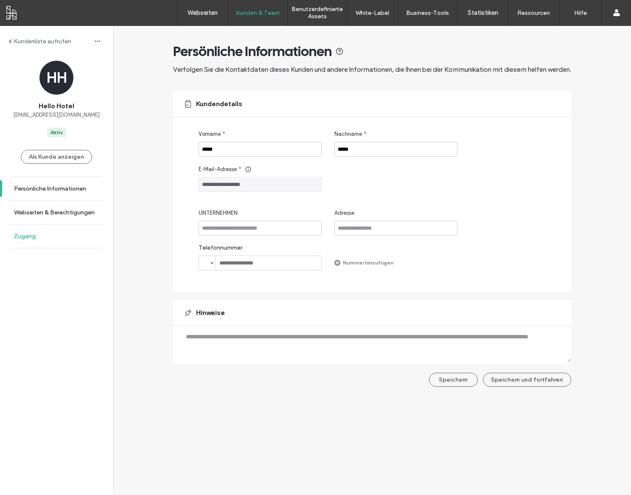
click at [56, 237] on link "Zugang" at bounding box center [56, 235] width 113 height 23
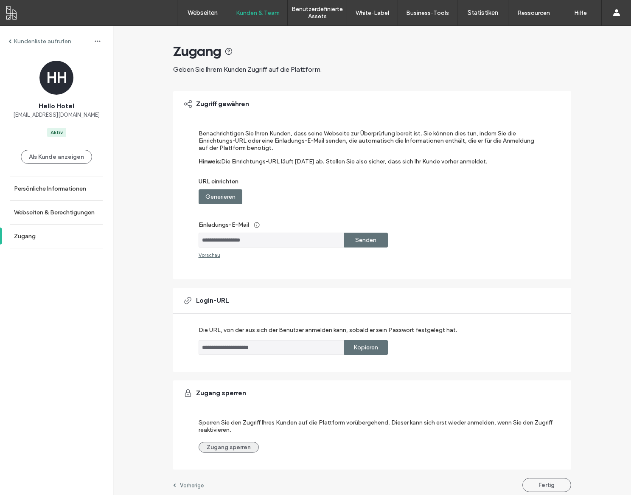
click at [236, 452] on button "Zugang sperren" at bounding box center [229, 447] width 60 height 11
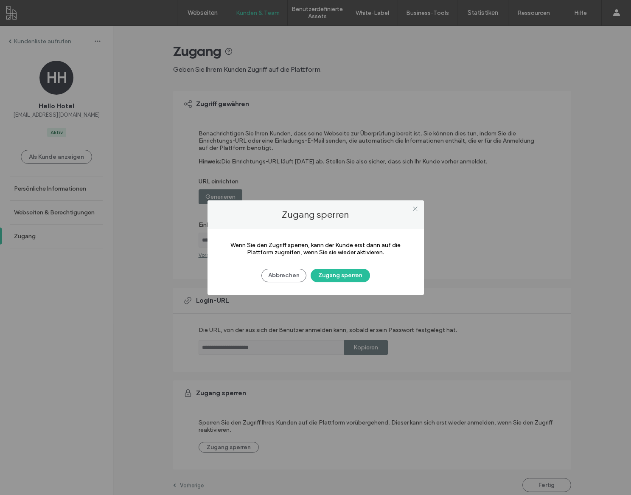
click at [357, 266] on div "Abbrechen Zugang sperren" at bounding box center [315, 271] width 191 height 22
click at [353, 274] on button "Zugang sperren" at bounding box center [340, 276] width 59 height 14
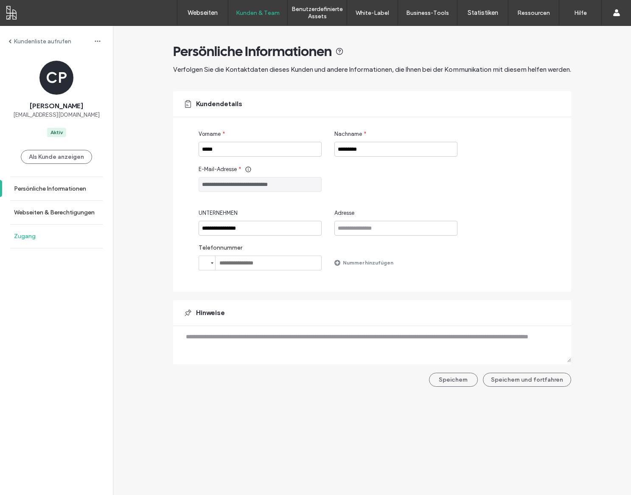
drag, startPoint x: 22, startPoint y: 238, endPoint x: 27, endPoint y: 239, distance: 4.3
click at [27, 239] on label "Zugang" at bounding box center [25, 235] width 22 height 7
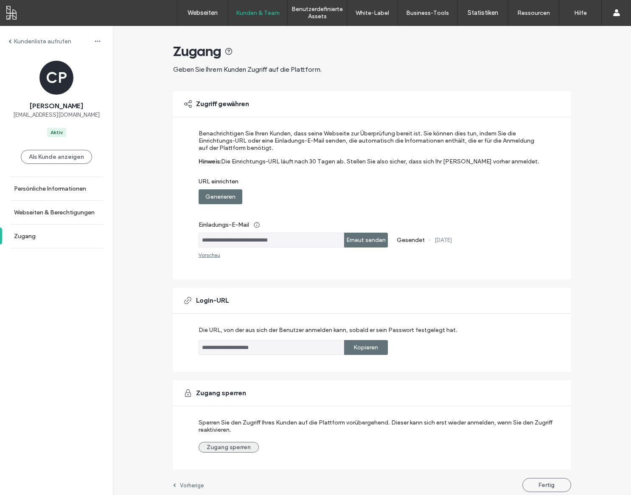
click at [213, 451] on button "Zugang sperren" at bounding box center [229, 447] width 60 height 11
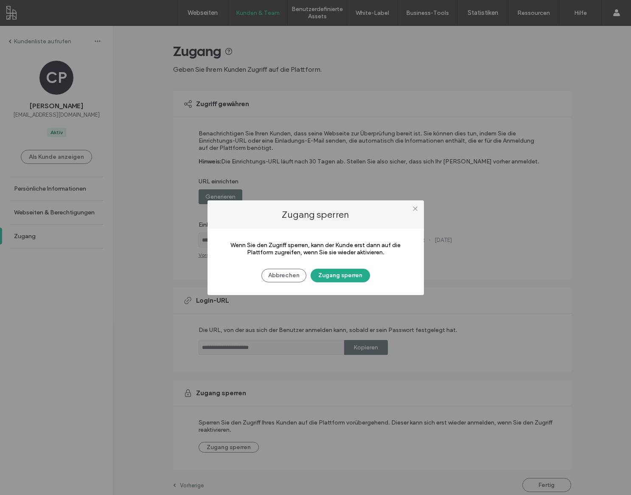
click at [326, 274] on button "Zugang sperren" at bounding box center [340, 276] width 59 height 14
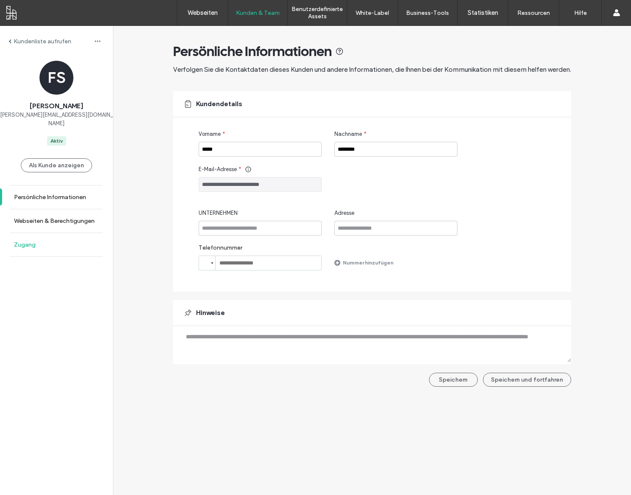
click at [26, 241] on label "Zugang" at bounding box center [25, 244] width 22 height 7
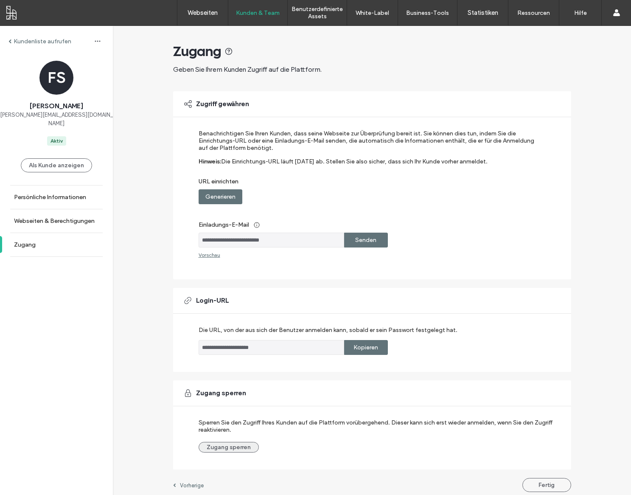
click at [239, 447] on button "Zugang sperren" at bounding box center [229, 447] width 60 height 11
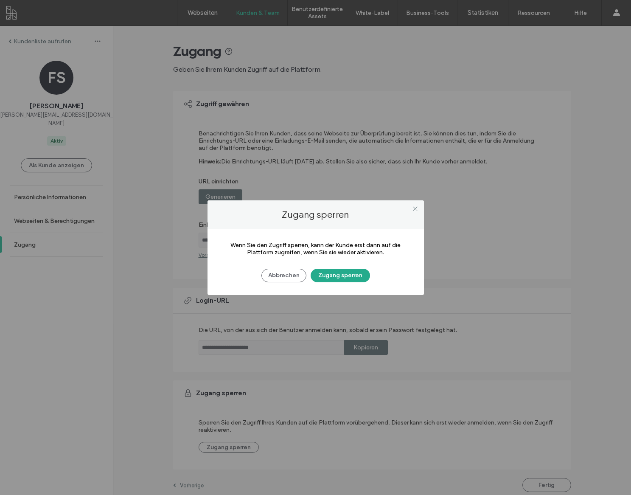
click at [343, 275] on button "Zugang sperren" at bounding box center [340, 276] width 59 height 14
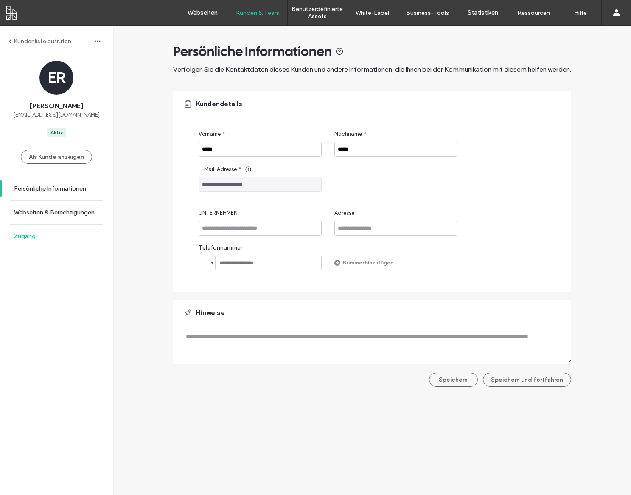
click at [29, 234] on label "Zugang" at bounding box center [25, 235] width 22 height 7
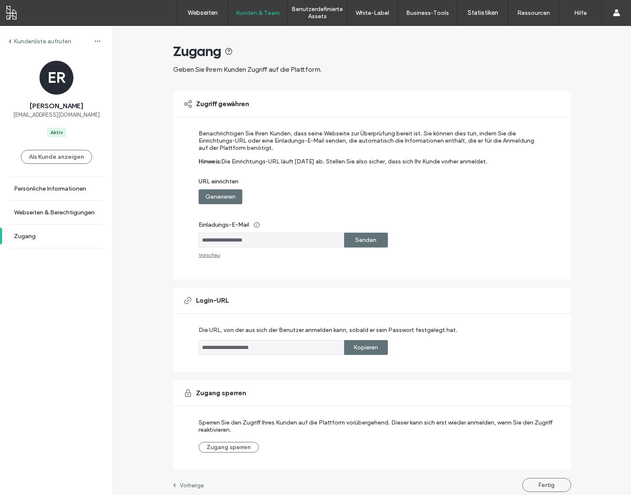
click at [221, 459] on div "Zugang sperren Sperren Sie den Zugriff Ihres Kunden auf die Plattform vorüberge…" at bounding box center [372, 424] width 398 height 89
click at [224, 452] on button "Zugang sperren" at bounding box center [229, 447] width 60 height 11
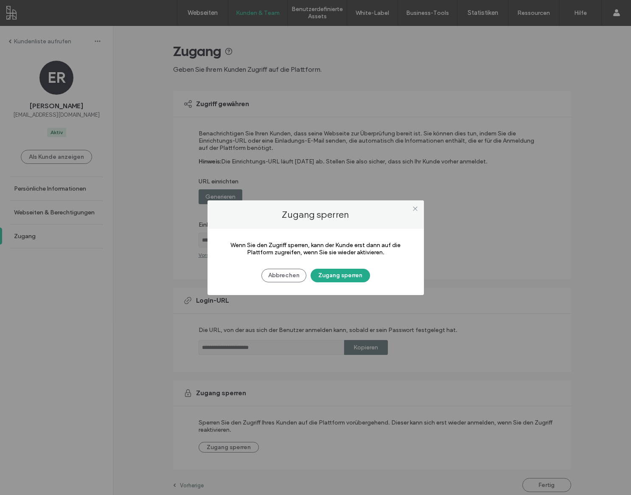
click at [353, 271] on button "Zugang sperren" at bounding box center [340, 276] width 59 height 14
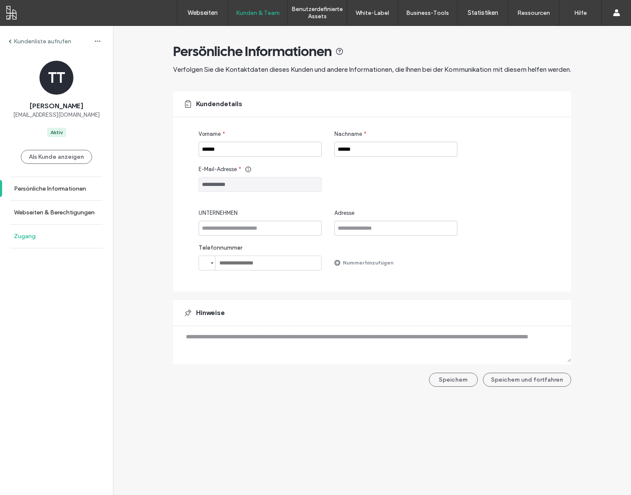
drag, startPoint x: 50, startPoint y: 255, endPoint x: 50, endPoint y: 246, distance: 9.8
click at [50, 255] on div "Kundenliste aufrufen TT [PERSON_NAME] [EMAIL_ADDRESS][DOMAIN_NAME] Aktiv Als Ku…" at bounding box center [56, 260] width 113 height 469
click at [50, 244] on link "Zugang" at bounding box center [56, 235] width 113 height 23
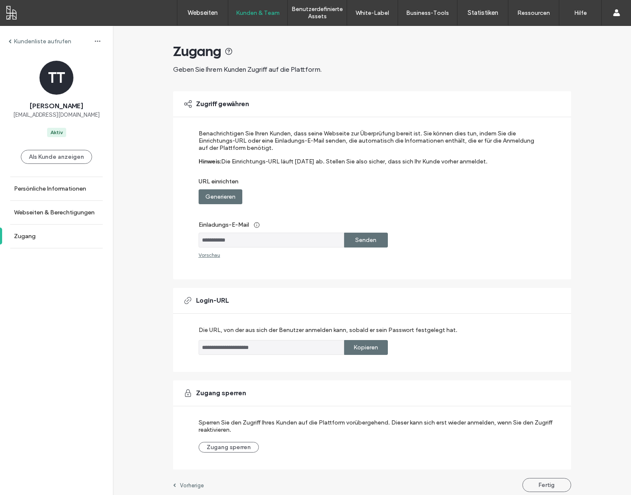
click at [227, 442] on div "Sperren Sie den Zugriff Ihres Kunden auf die Plattform vorübergehend. Dieser ka…" at bounding box center [377, 433] width 356 height 38
click at [226, 448] on button "Zugang sperren" at bounding box center [229, 447] width 60 height 11
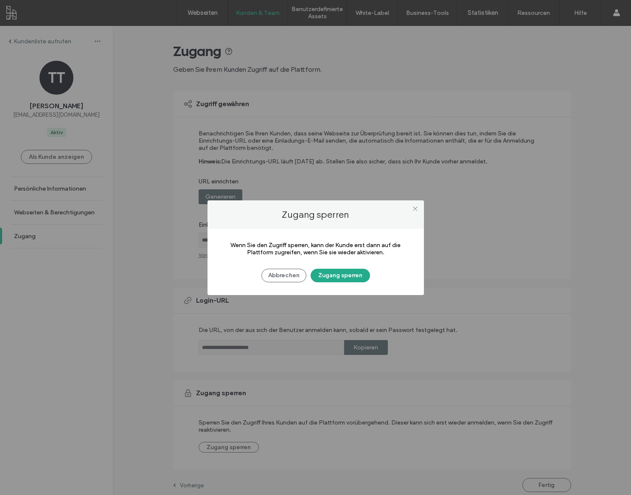
click at [326, 271] on button "Zugang sperren" at bounding box center [340, 276] width 59 height 14
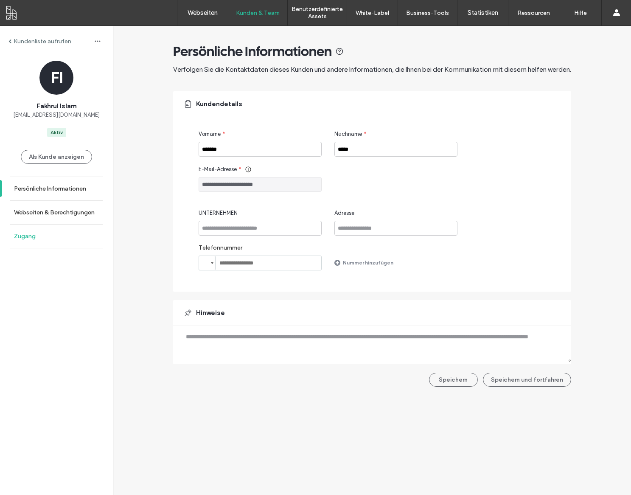
click at [11, 235] on link "Zugang" at bounding box center [56, 235] width 113 height 23
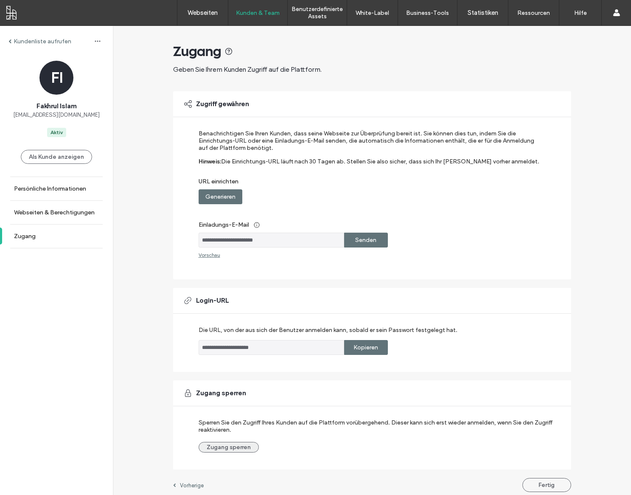
click at [240, 451] on button "Zugang sperren" at bounding box center [229, 447] width 60 height 11
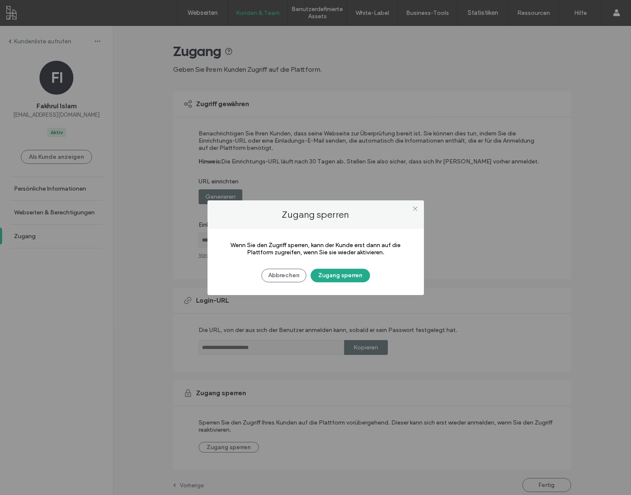
click at [325, 275] on button "Zugang sperren" at bounding box center [340, 276] width 59 height 14
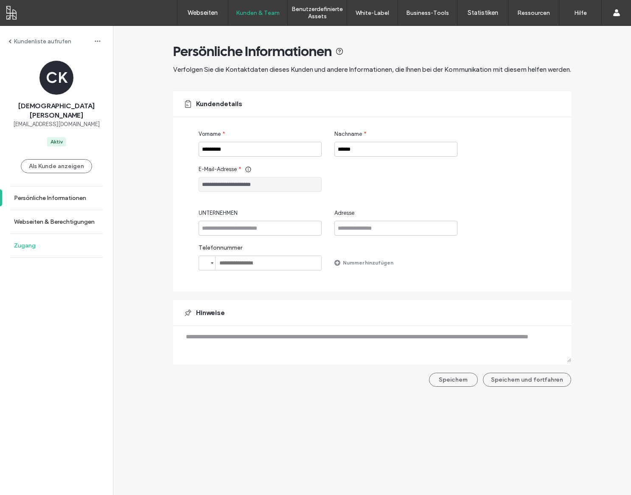
click at [23, 241] on link "Zugang" at bounding box center [56, 245] width 113 height 23
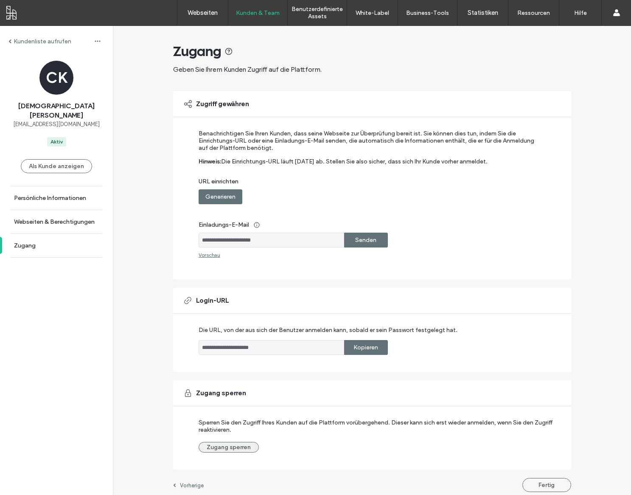
click at [233, 448] on button "Zugang sperren" at bounding box center [229, 447] width 60 height 11
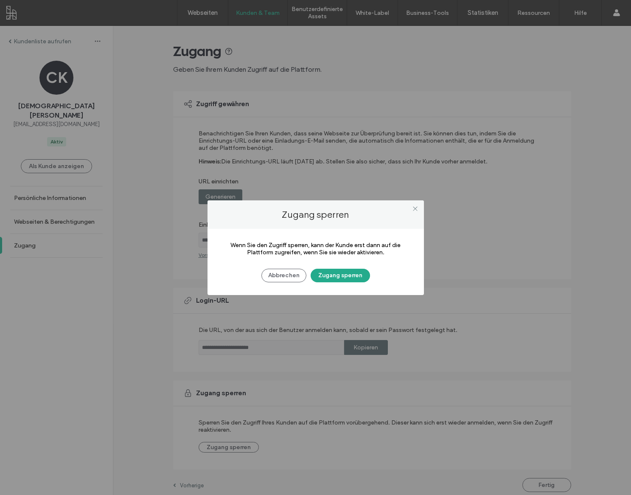
click at [356, 275] on button "Zugang sperren" at bounding box center [340, 276] width 59 height 14
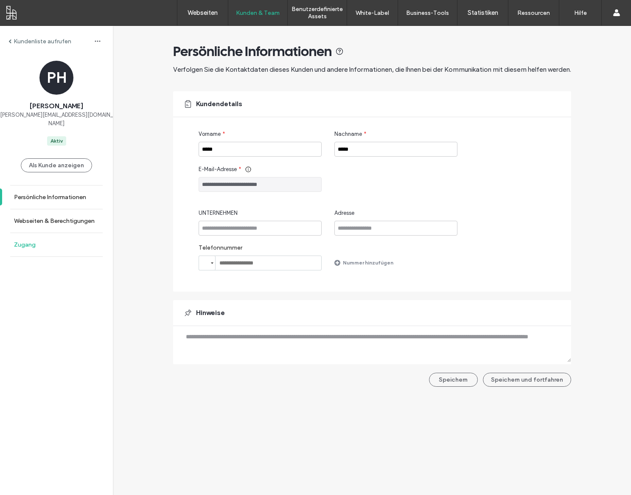
click at [37, 242] on link "Zugang" at bounding box center [56, 244] width 113 height 23
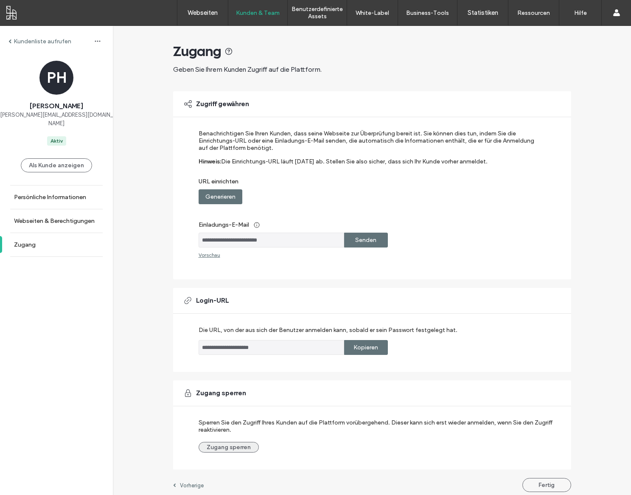
click at [225, 449] on button "Zugang sperren" at bounding box center [229, 447] width 60 height 11
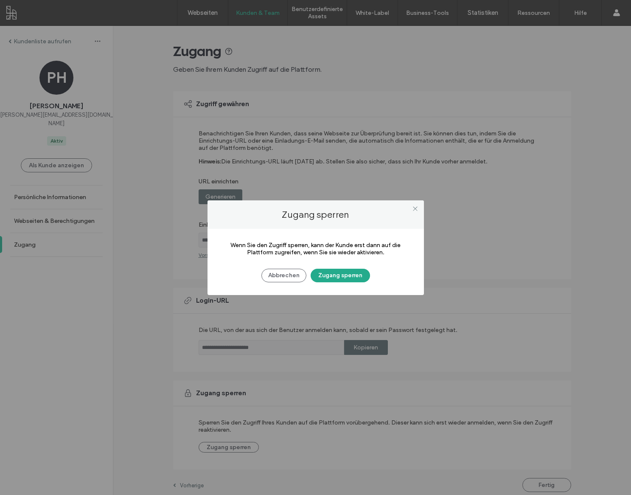
click at [335, 274] on button "Zugang sperren" at bounding box center [340, 276] width 59 height 14
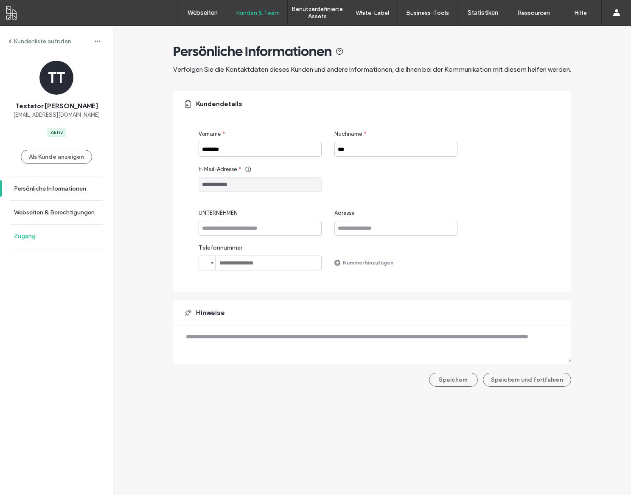
click at [37, 242] on link "Zugang" at bounding box center [56, 235] width 113 height 23
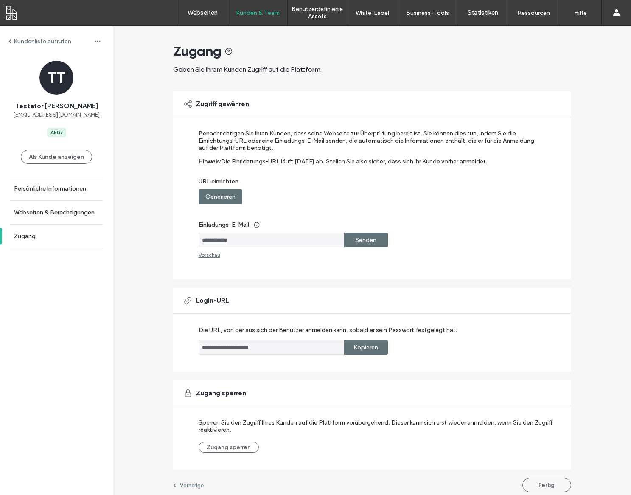
click at [235, 457] on div "Zugang sperren Sperren Sie den Zugriff Ihres Kunden auf die Plattform vorüberge…" at bounding box center [372, 424] width 398 height 89
click at [235, 452] on button "Zugang sperren" at bounding box center [229, 447] width 60 height 11
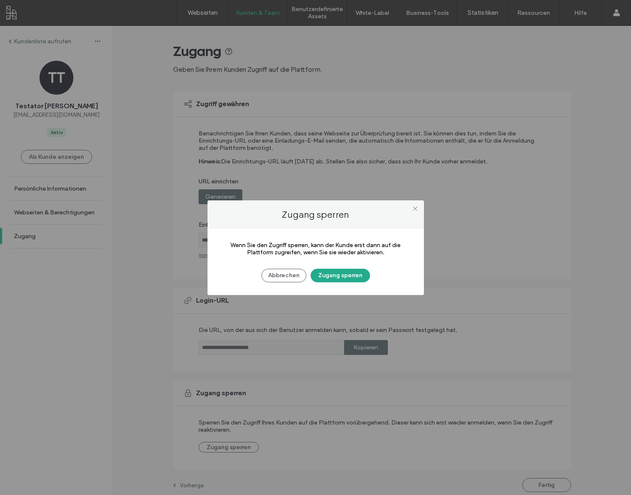
click at [344, 278] on button "Zugang sperren" at bounding box center [340, 276] width 59 height 14
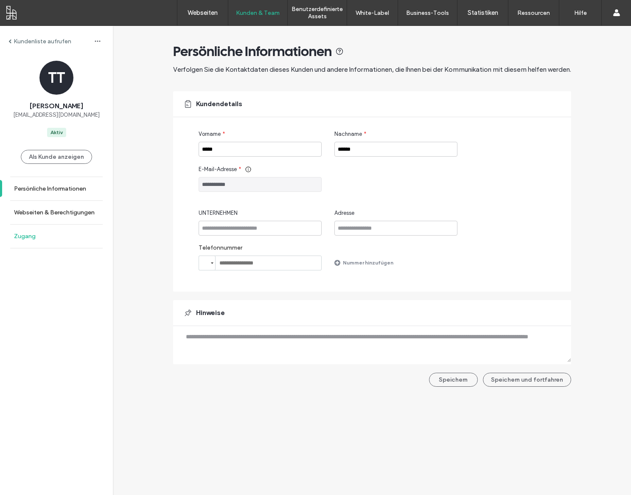
click at [39, 242] on link "Zugang" at bounding box center [56, 235] width 113 height 23
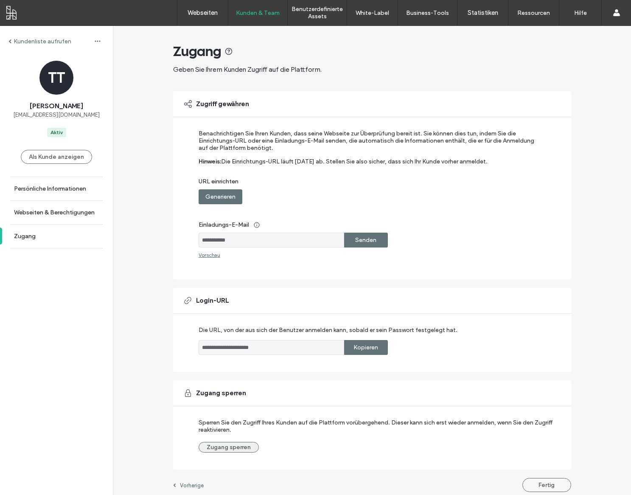
click at [226, 452] on button "Zugang sperren" at bounding box center [229, 447] width 60 height 11
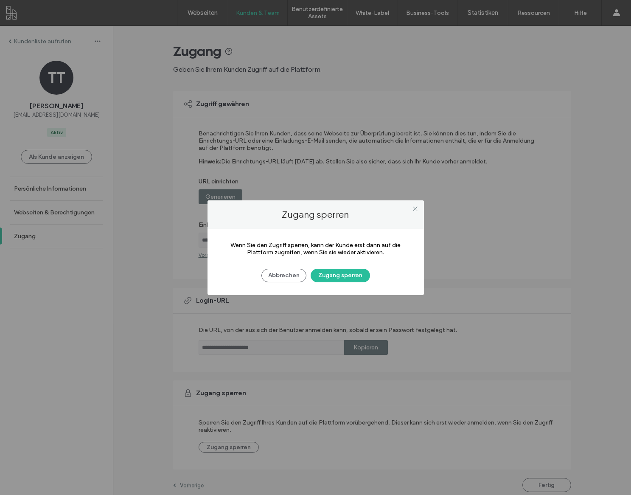
click at [331, 287] on div "Wenn Sie den Zugriff sperren, kann der Kunde erst dann auf die Plattform zugrei…" at bounding box center [315, 262] width 216 height 66
click at [331, 280] on button "Zugang sperren" at bounding box center [340, 276] width 59 height 14
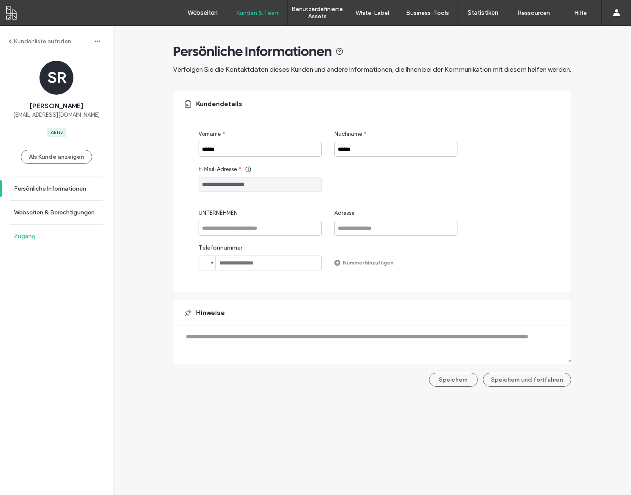
click at [37, 243] on link "Zugang" at bounding box center [56, 235] width 113 height 23
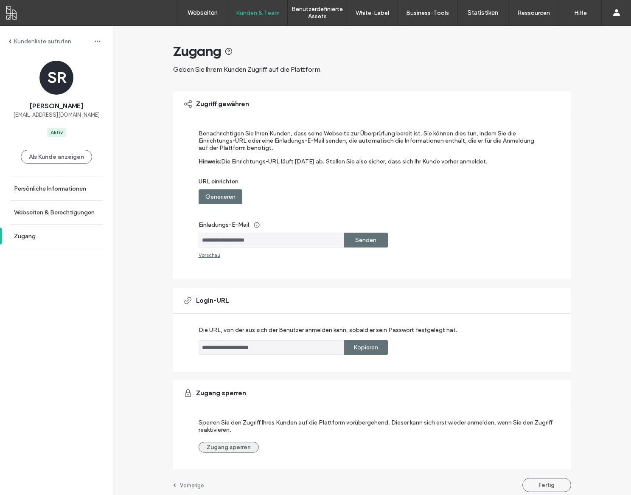
click at [226, 452] on button "Zugang sperren" at bounding box center [229, 447] width 60 height 11
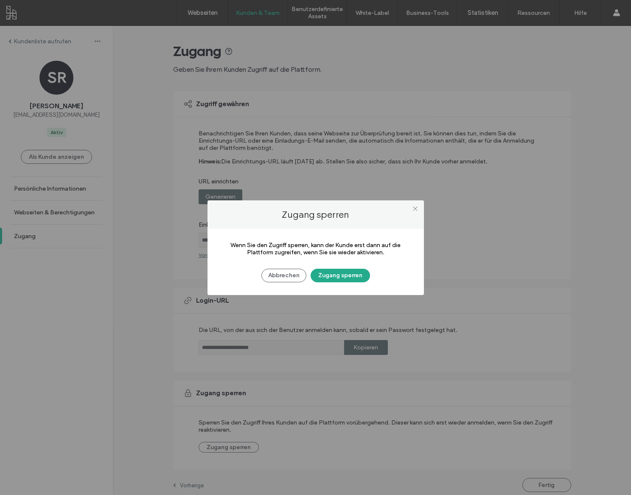
click at [333, 281] on button "Zugang sperren" at bounding box center [340, 276] width 59 height 14
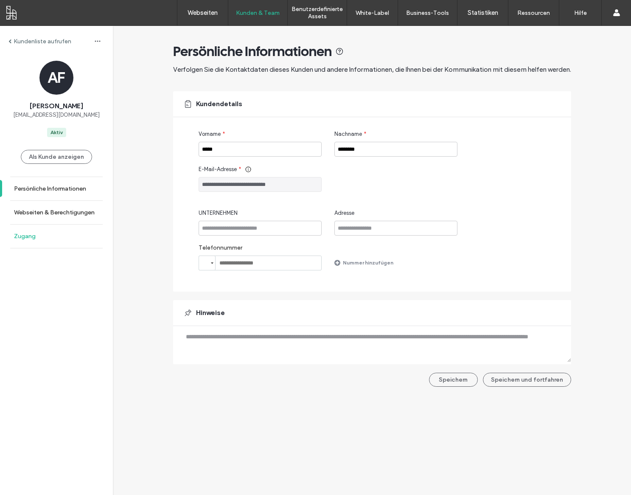
click at [48, 243] on link "Zugang" at bounding box center [56, 235] width 113 height 23
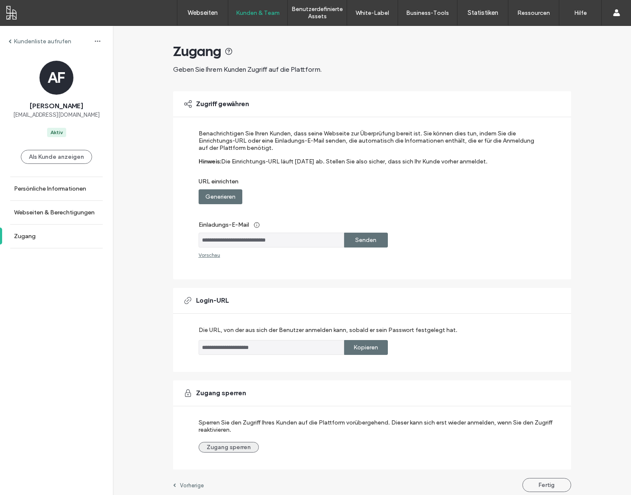
click at [243, 449] on button "Zugang sperren" at bounding box center [229, 447] width 60 height 11
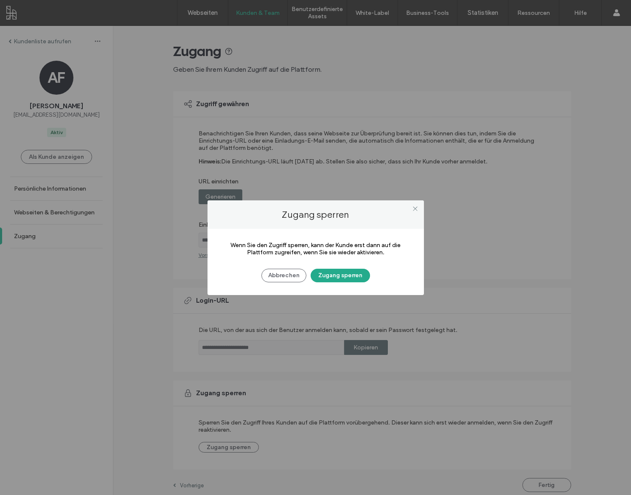
click at [333, 274] on button "Zugang sperren" at bounding box center [340, 276] width 59 height 14
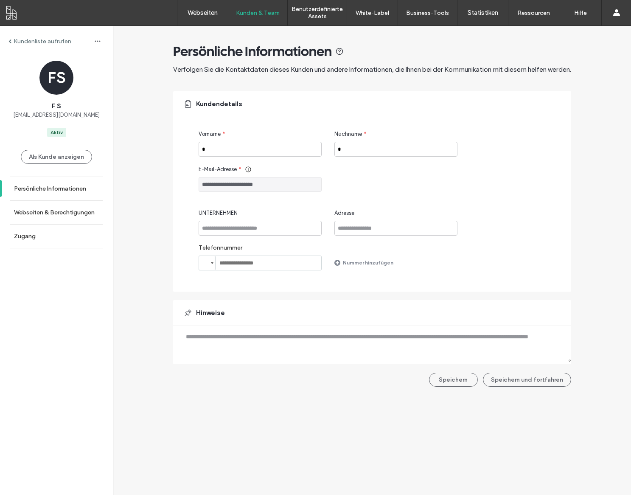
click at [84, 244] on link "Zugang" at bounding box center [56, 235] width 113 height 23
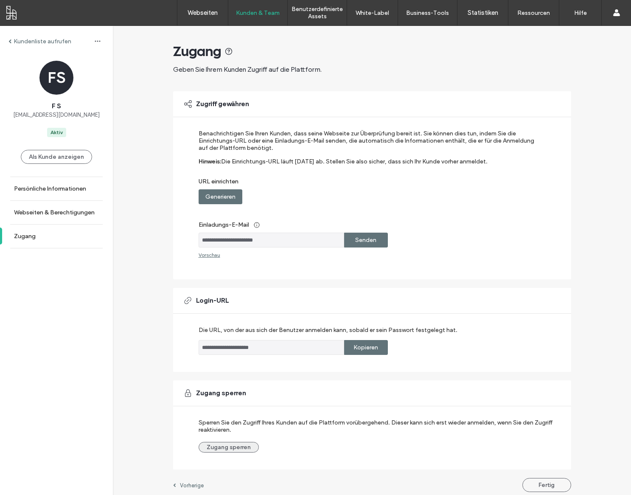
click at [224, 450] on button "Zugang sperren" at bounding box center [229, 447] width 60 height 11
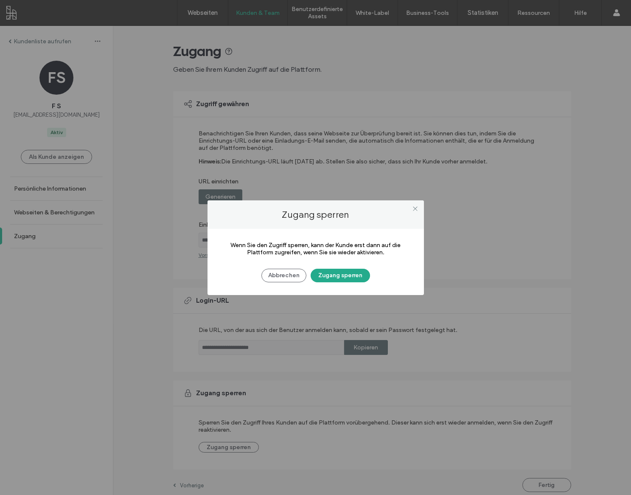
drag, startPoint x: 316, startPoint y: 270, endPoint x: 323, endPoint y: 271, distance: 6.4
click at [316, 270] on button "Zugang sperren" at bounding box center [340, 276] width 59 height 14
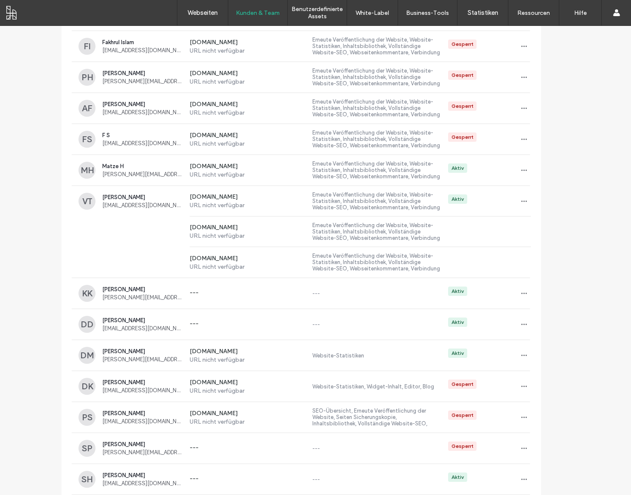
scroll to position [1341, 0]
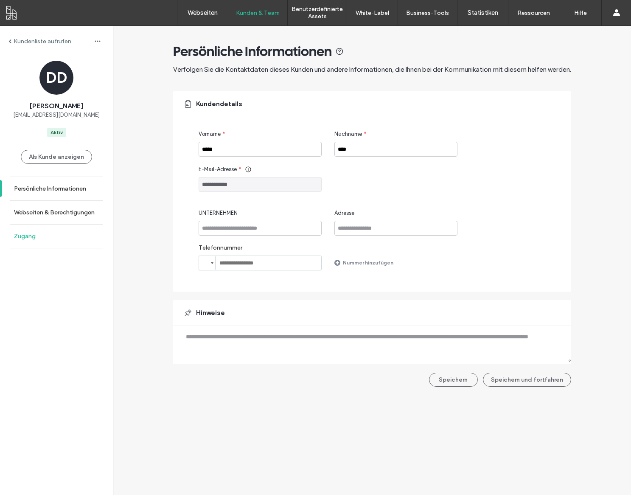
click at [31, 238] on label "Zugang" at bounding box center [25, 235] width 22 height 7
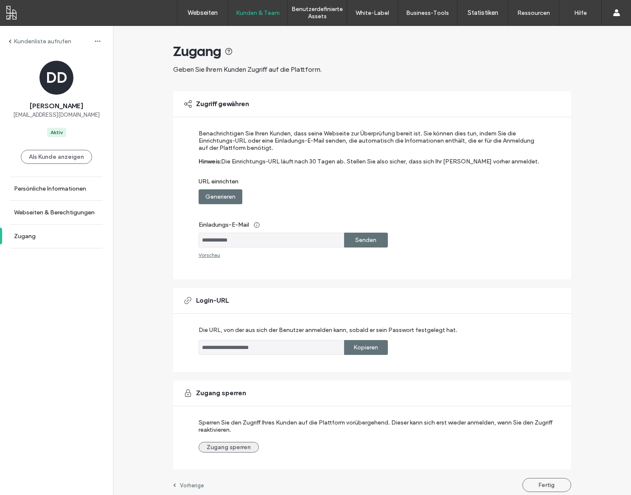
click at [228, 452] on button "Zugang sperren" at bounding box center [229, 447] width 60 height 11
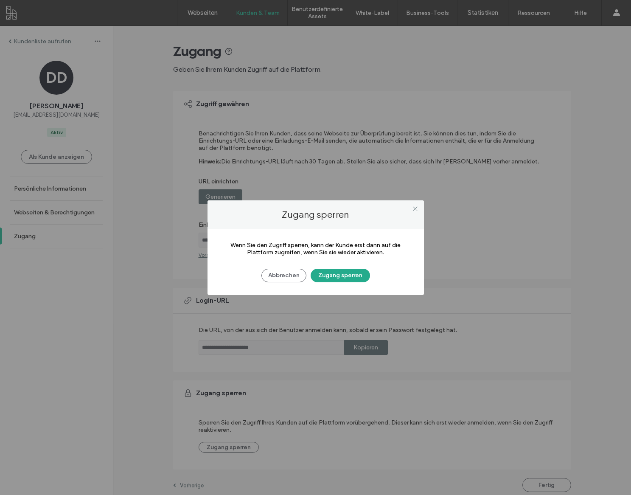
click at [325, 277] on button "Zugang sperren" at bounding box center [340, 276] width 59 height 14
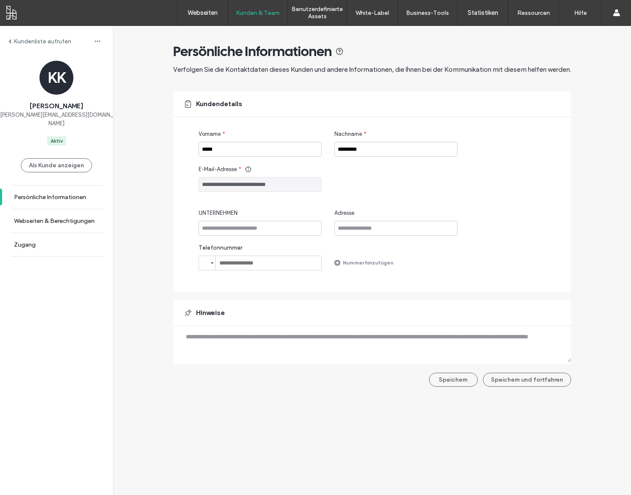
click at [35, 242] on link "Zugang" at bounding box center [56, 244] width 113 height 23
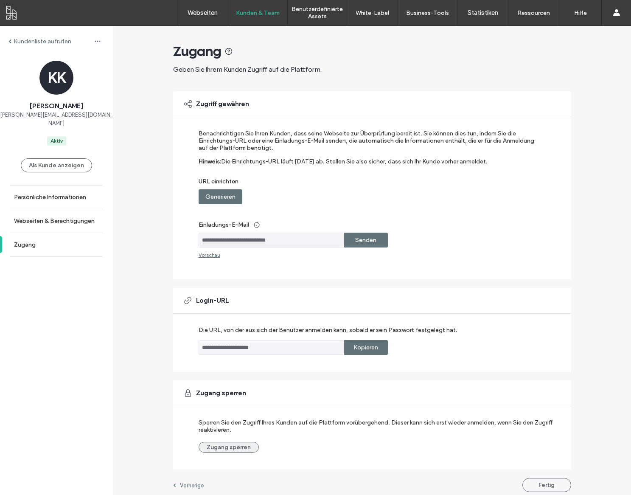
click at [244, 452] on button "Zugang sperren" at bounding box center [229, 447] width 60 height 11
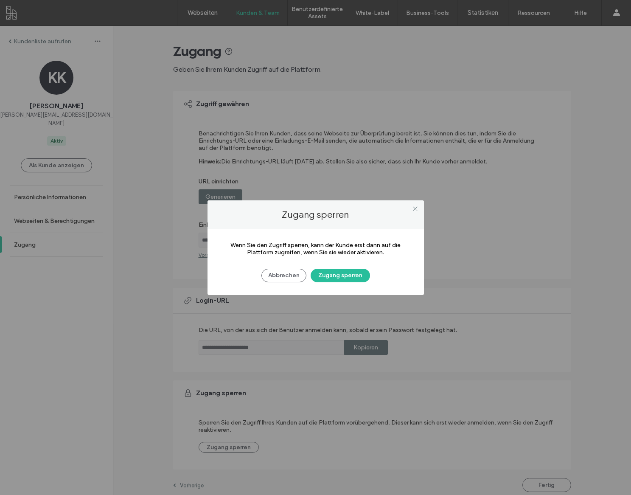
drag, startPoint x: 330, startPoint y: 273, endPoint x: 322, endPoint y: 265, distance: 10.8
click at [330, 273] on button "Zugang sperren" at bounding box center [340, 276] width 59 height 14
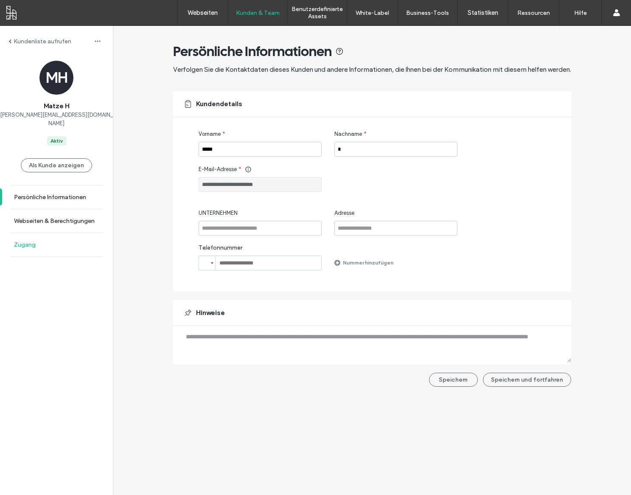
click at [12, 237] on link "Zugang" at bounding box center [56, 244] width 113 height 23
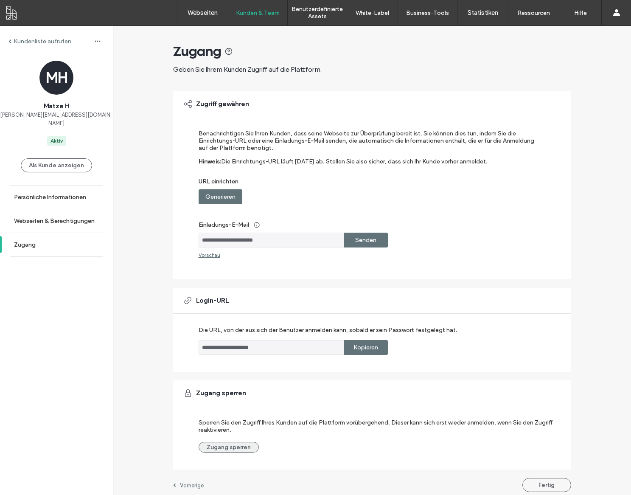
click at [218, 449] on button "Zugang sperren" at bounding box center [229, 447] width 60 height 11
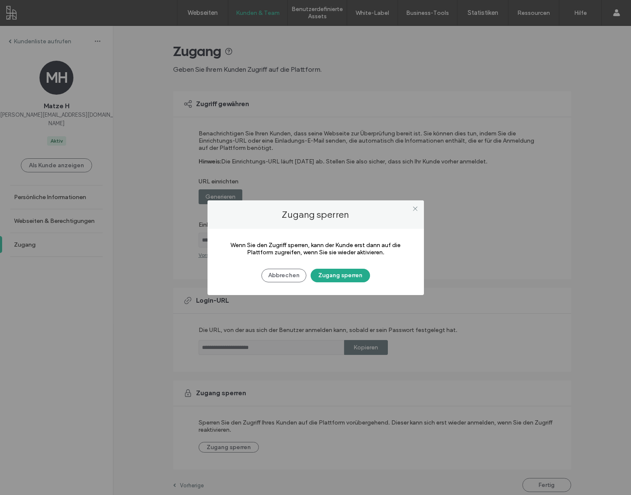
click at [332, 272] on button "Zugang sperren" at bounding box center [340, 276] width 59 height 14
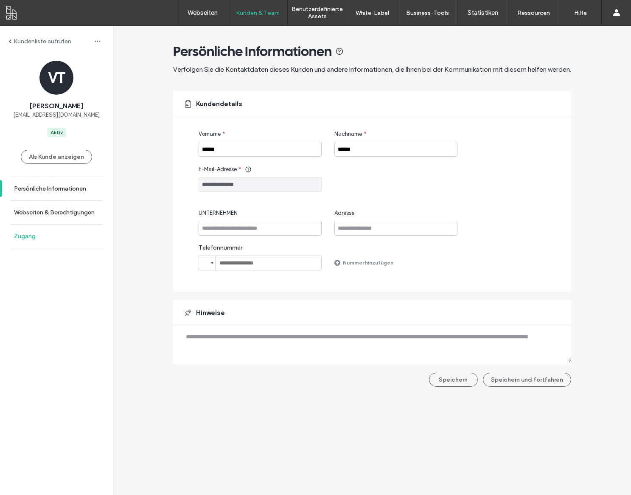
click at [35, 230] on link "Zugang" at bounding box center [56, 235] width 113 height 23
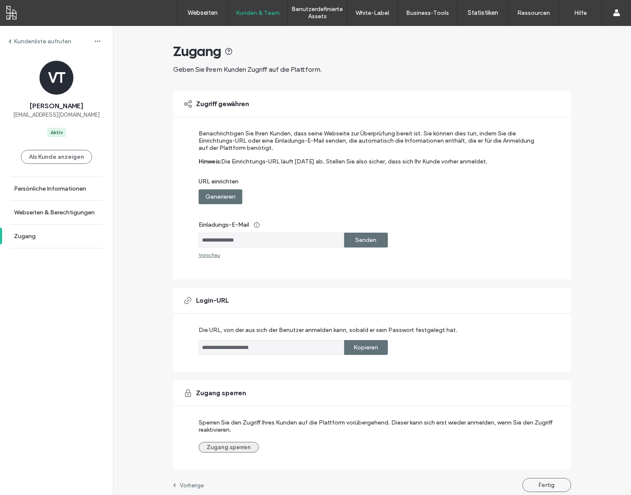
drag, startPoint x: 238, startPoint y: 444, endPoint x: 238, endPoint y: 450, distance: 5.5
click at [238, 444] on div "Sperren Sie den Zugriff Ihres Kunden auf die Plattform vorübergehend. Dieser ka…" at bounding box center [377, 433] width 356 height 38
click at [238, 451] on button "Zugang sperren" at bounding box center [229, 447] width 60 height 11
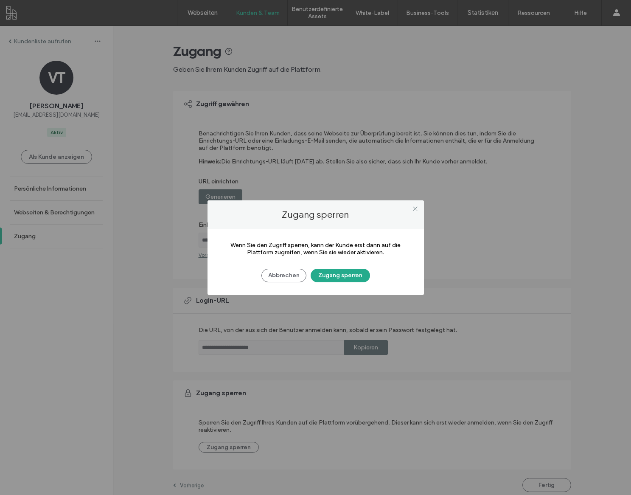
click at [347, 277] on button "Zugang sperren" at bounding box center [340, 276] width 59 height 14
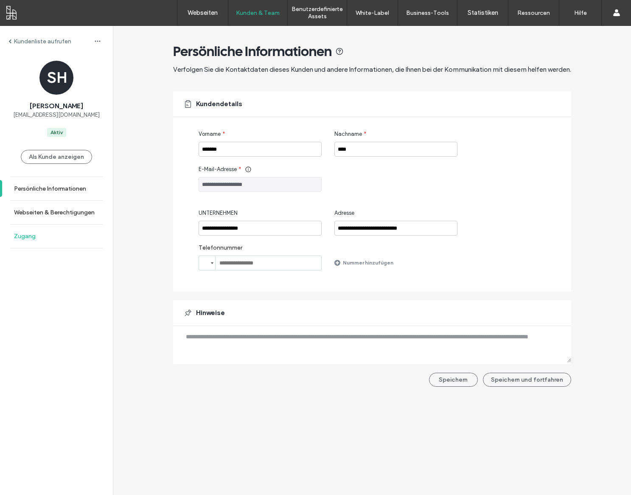
click at [7, 240] on link "Zugang" at bounding box center [56, 235] width 113 height 23
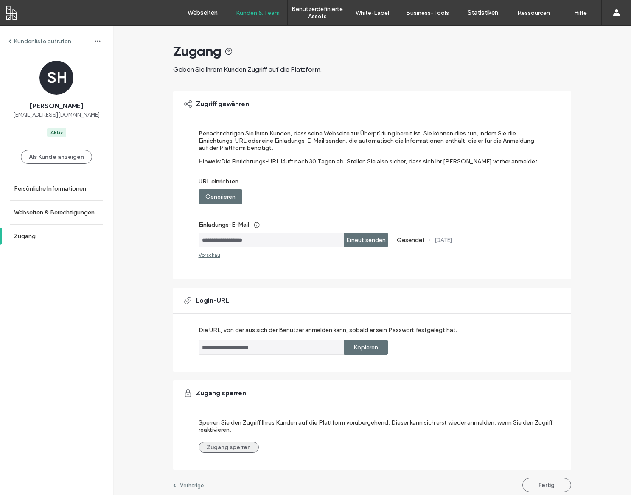
click at [236, 451] on button "Zugang sperren" at bounding box center [229, 447] width 60 height 11
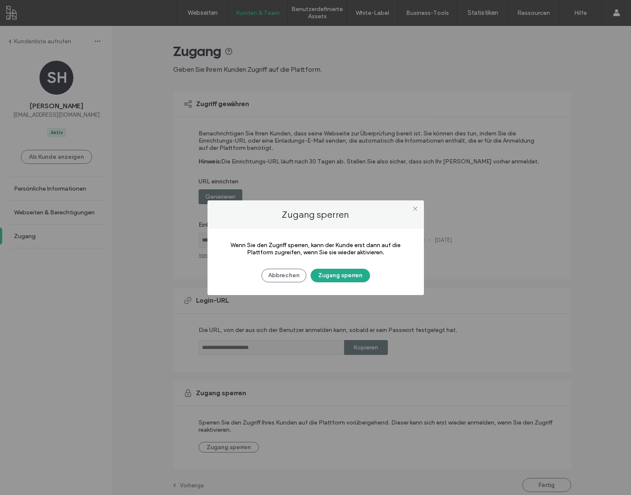
click at [353, 277] on button "Zugang sperren" at bounding box center [340, 276] width 59 height 14
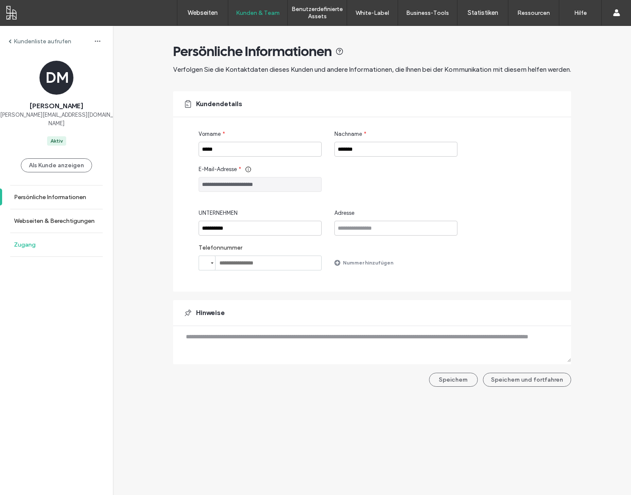
click at [35, 233] on link "Zugang" at bounding box center [56, 244] width 113 height 23
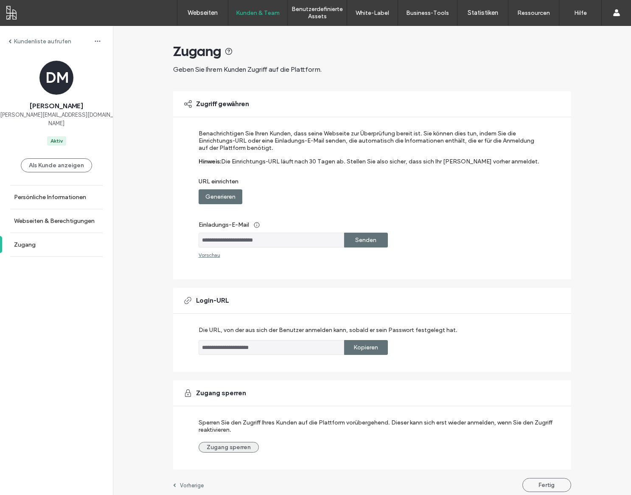
drag, startPoint x: 218, startPoint y: 442, endPoint x: 219, endPoint y: 446, distance: 4.3
click at [219, 443] on div "Sperren Sie den Zugriff Ihres Kunden auf die Plattform vorübergehend. Dieser ka…" at bounding box center [377, 433] width 356 height 38
click at [221, 450] on button "Zugang sperren" at bounding box center [229, 447] width 60 height 11
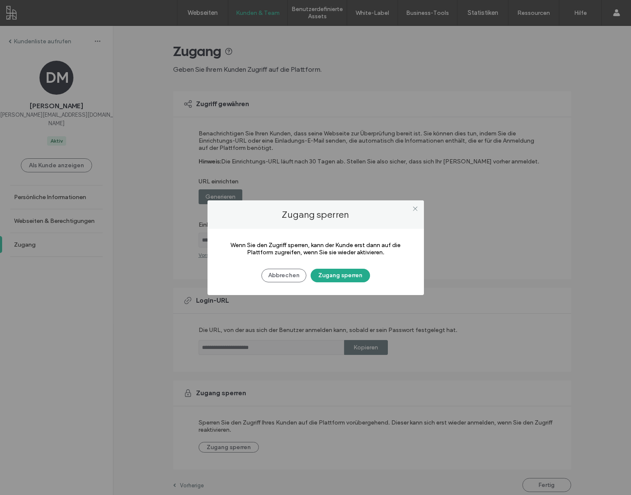
click at [319, 276] on button "Zugang sperren" at bounding box center [340, 276] width 59 height 14
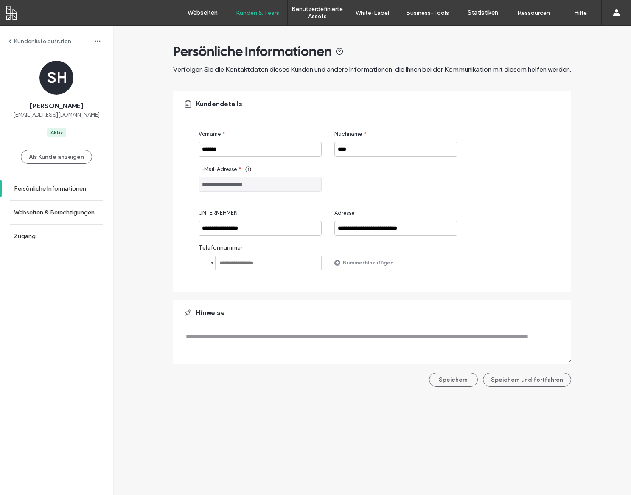
click at [40, 238] on link "Zugang" at bounding box center [56, 235] width 113 height 23
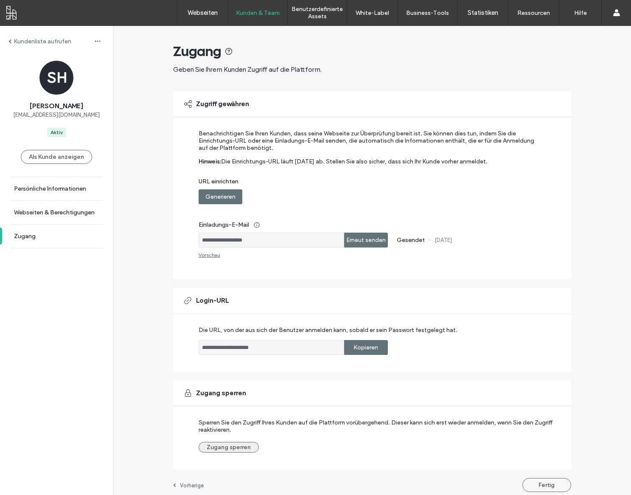
click at [231, 451] on button "Zugang sperren" at bounding box center [229, 447] width 60 height 11
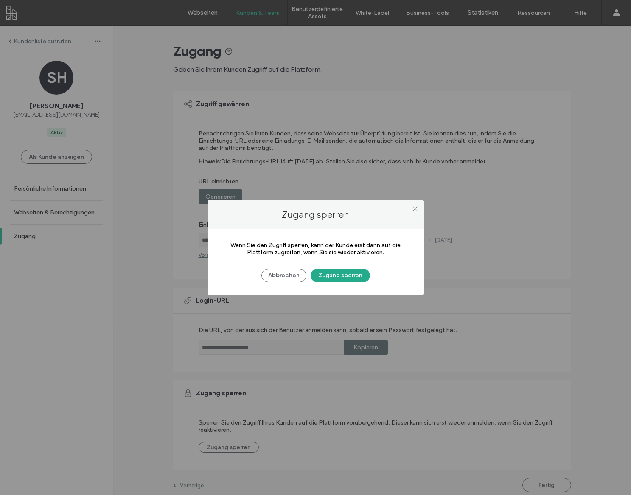
drag, startPoint x: 349, startPoint y: 279, endPoint x: 335, endPoint y: 275, distance: 14.9
click at [349, 279] on button "Zugang sperren" at bounding box center [340, 276] width 59 height 14
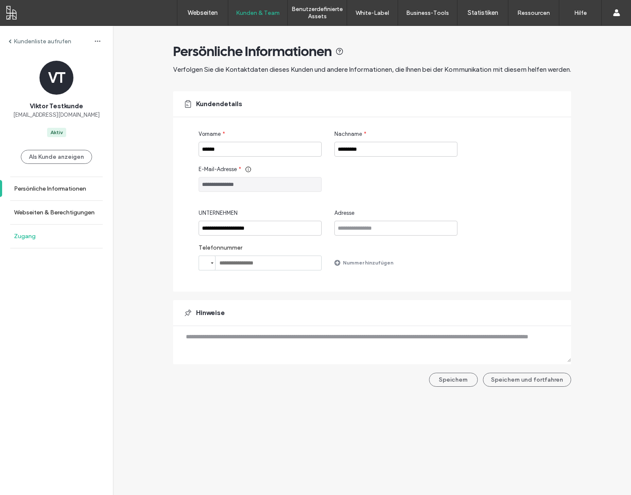
click at [54, 232] on link "Zugang" at bounding box center [56, 235] width 113 height 23
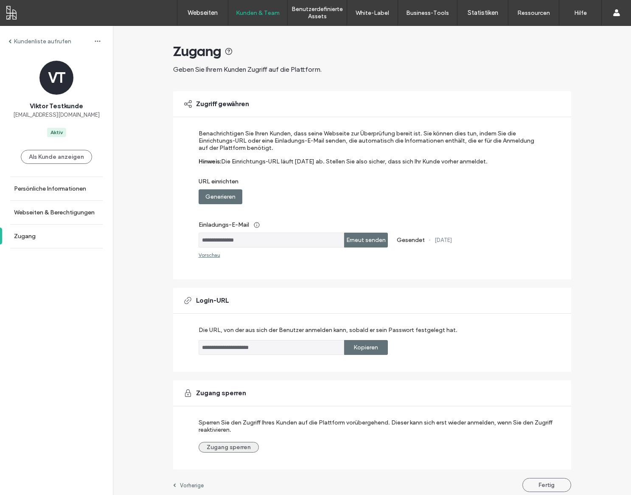
click at [238, 451] on button "Zugang sperren" at bounding box center [229, 447] width 60 height 11
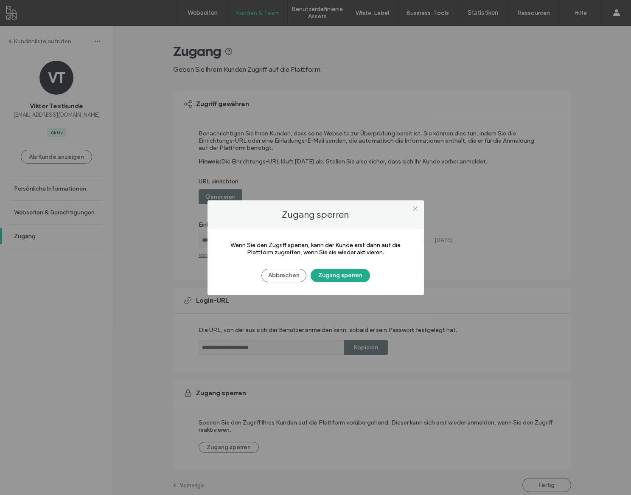
click at [340, 277] on button "Zugang sperren" at bounding box center [340, 276] width 59 height 14
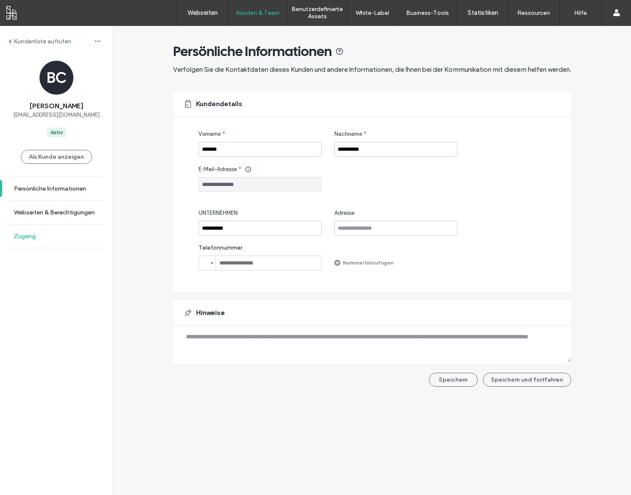
click at [50, 237] on link "Zugang" at bounding box center [56, 235] width 113 height 23
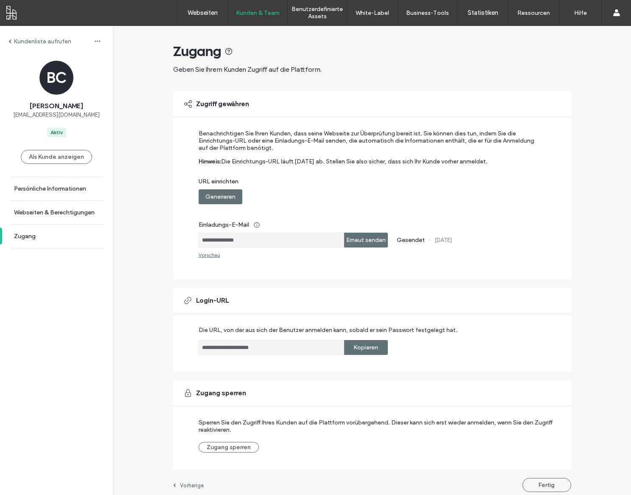
drag, startPoint x: 245, startPoint y: 464, endPoint x: 241, endPoint y: 458, distance: 7.3
click at [245, 463] on div "Zugang sperren Sperren Sie den Zugriff Ihres Kunden auf die Plattform vorüberge…" at bounding box center [372, 424] width 398 height 89
click at [241, 457] on div "Zugang sperren Sperren Sie den Zugriff Ihres Kunden auf die Plattform vorüberge…" at bounding box center [372, 424] width 398 height 89
click at [241, 452] on button "Zugang sperren" at bounding box center [229, 447] width 60 height 11
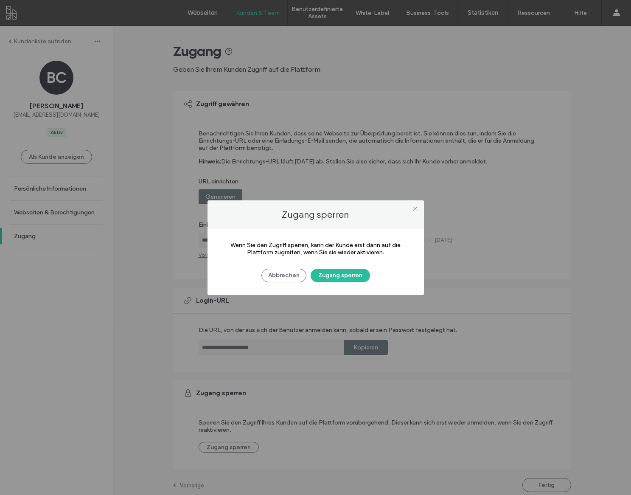
click at [351, 269] on div "Abbrechen Zugang sperren" at bounding box center [315, 271] width 191 height 22
click at [350, 275] on button "Zugang sperren" at bounding box center [340, 276] width 59 height 14
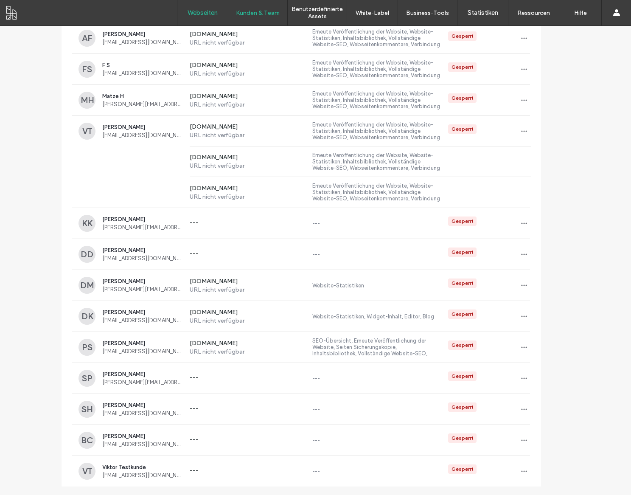
click at [218, 20] on link "Webseiten" at bounding box center [202, 12] width 50 height 25
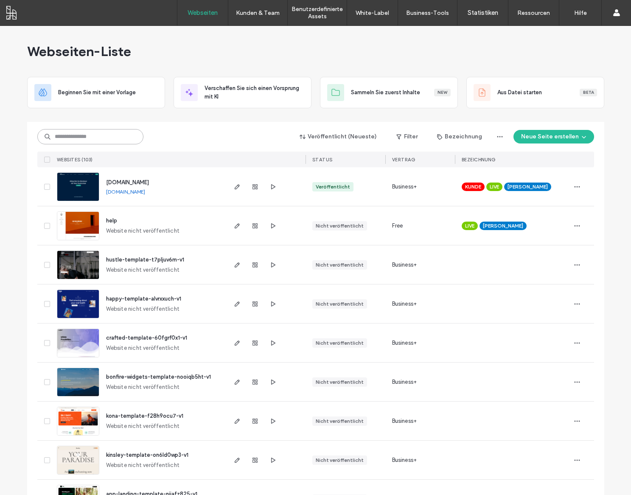
click at [109, 137] on input at bounding box center [90, 136] width 106 height 15
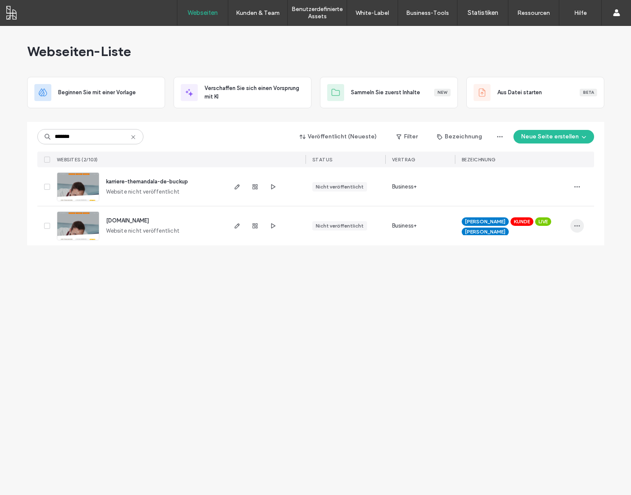
click at [577, 228] on icon "button" at bounding box center [577, 225] width 7 height 7
click at [526, 333] on span "Webseite löschen" at bounding box center [531, 333] width 44 height 8
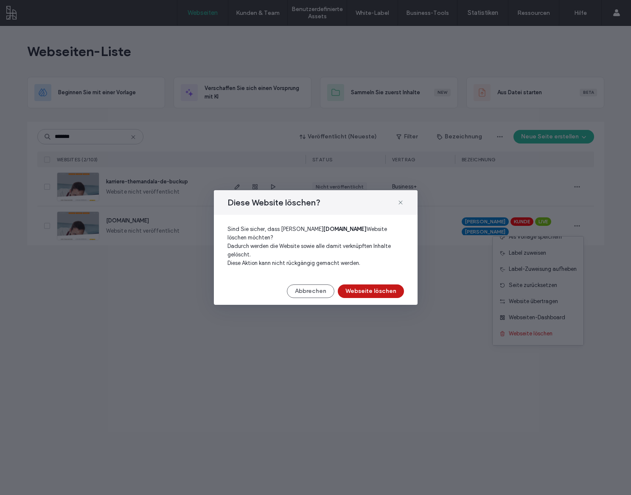
click at [360, 291] on button "Webseite löschen" at bounding box center [371, 291] width 66 height 14
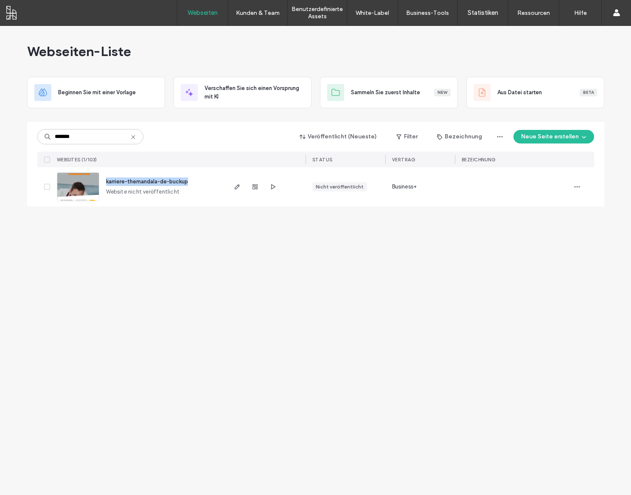
drag, startPoint x: 200, startPoint y: 181, endPoint x: 106, endPoint y: 181, distance: 94.2
click at [106, 181] on div "karriere-themandala-de-buckup Website nicht veröffentlicht" at bounding box center [162, 186] width 126 height 39
copy span "karriere-themandala-de-buckup"
click at [111, 134] on input "*******" at bounding box center [90, 136] width 106 height 15
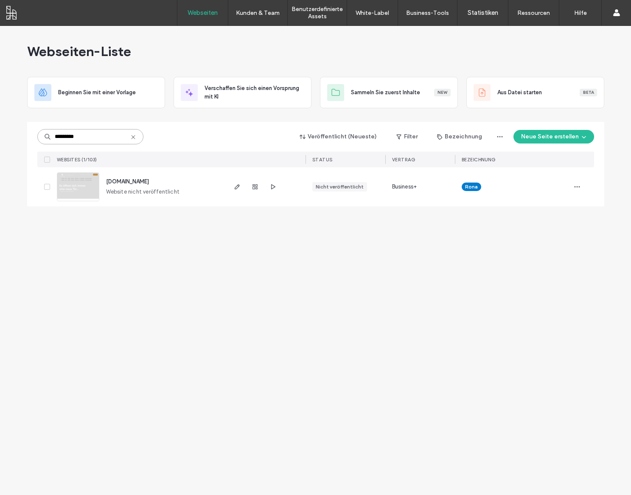
type input "*********"
click at [580, 190] on span "button" at bounding box center [577, 187] width 14 height 14
click at [537, 296] on span "Webseite löschen" at bounding box center [531, 294] width 44 height 8
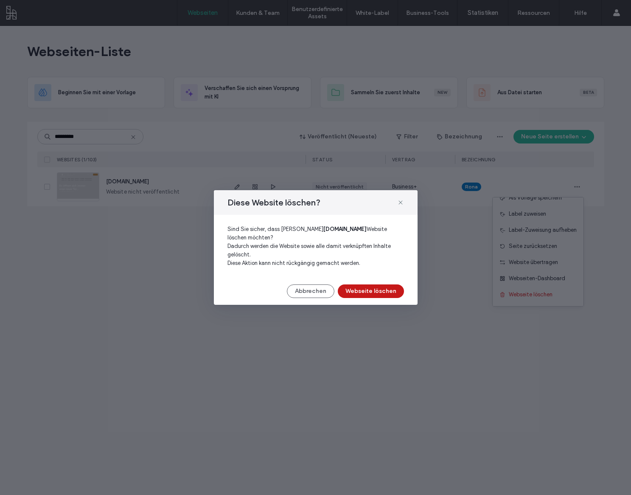
click at [369, 291] on button "Webseite löschen" at bounding box center [371, 291] width 66 height 14
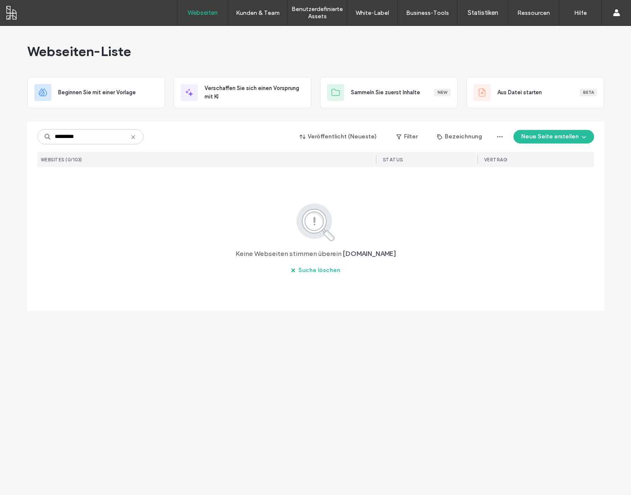
click at [204, 15] on label "Webseiten" at bounding box center [203, 13] width 30 height 8
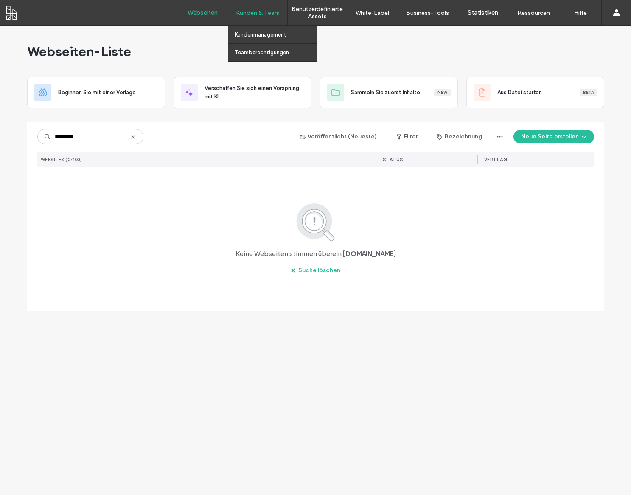
click at [252, 17] on div "Kunden & Team" at bounding box center [257, 12] width 59 height 25
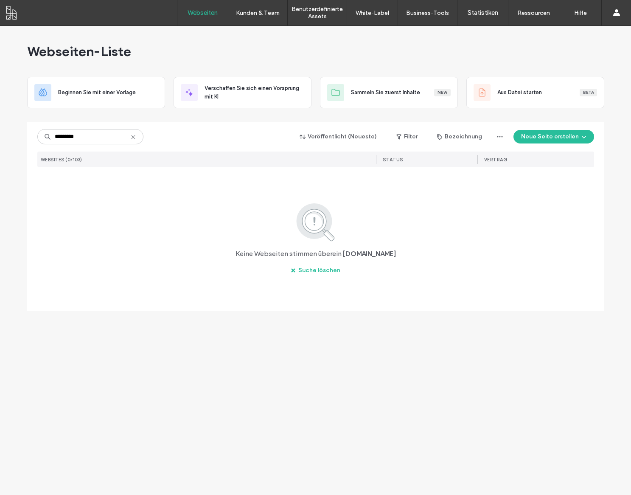
click at [198, 16] on label "Webseiten" at bounding box center [203, 13] width 30 height 8
click at [84, 138] on input "*********" at bounding box center [90, 136] width 106 height 15
